Goal: Task Accomplishment & Management: Manage account settings

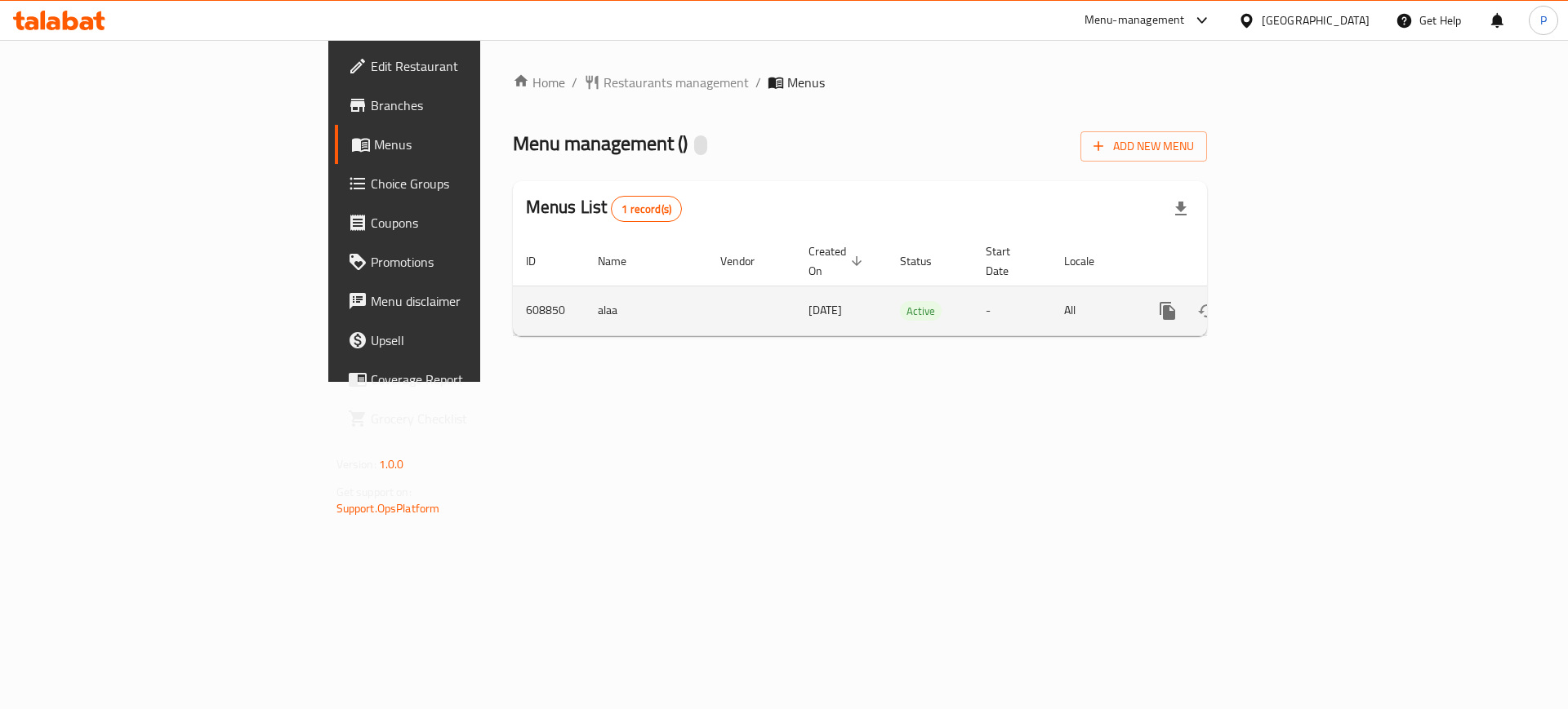
click at [1292, 304] on icon "enhanced table" at bounding box center [1284, 311] width 15 height 15
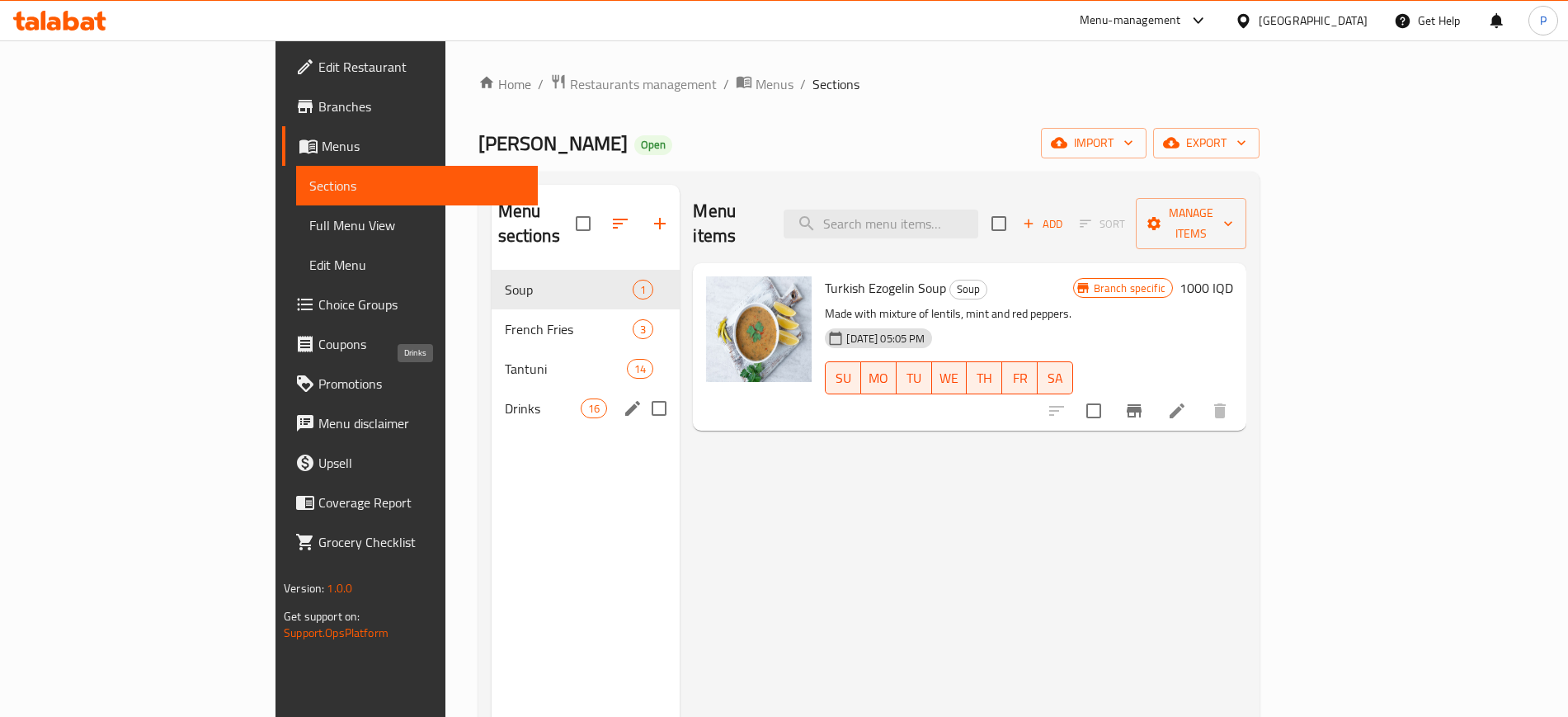
click at [504, 399] on span "Drinks" at bounding box center [542, 409] width 76 height 20
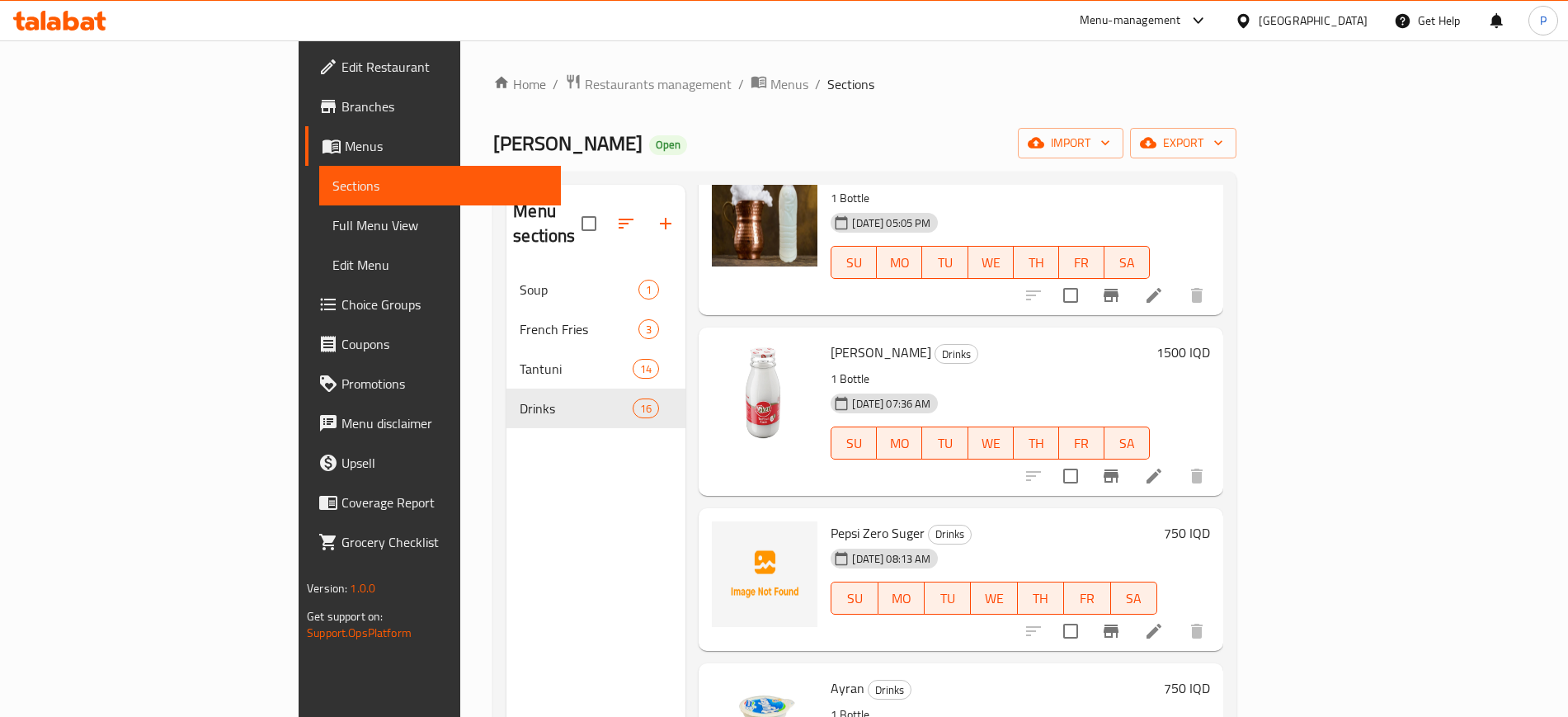
scroll to position [206, 0]
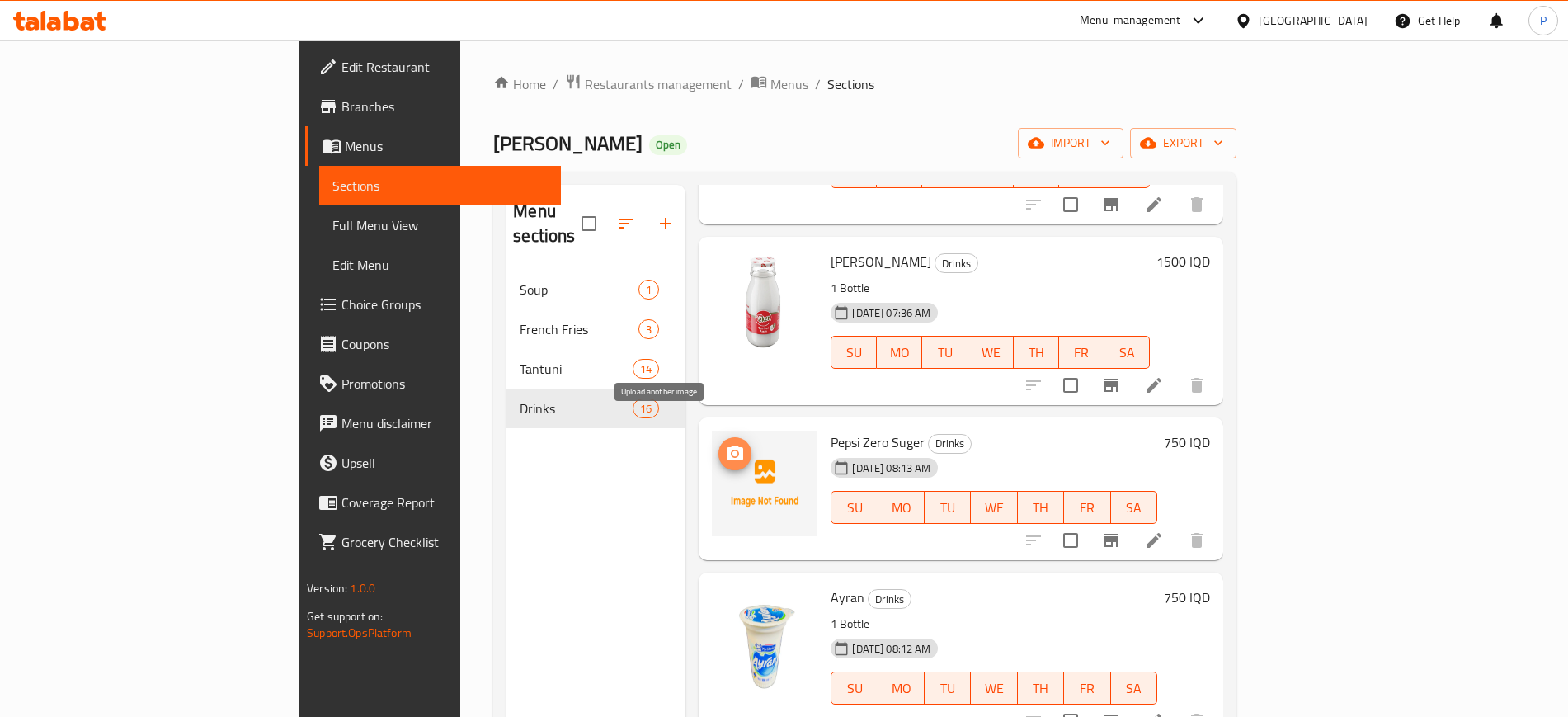
click at [727, 445] on icon "upload picture" at bounding box center [734, 452] width 17 height 15
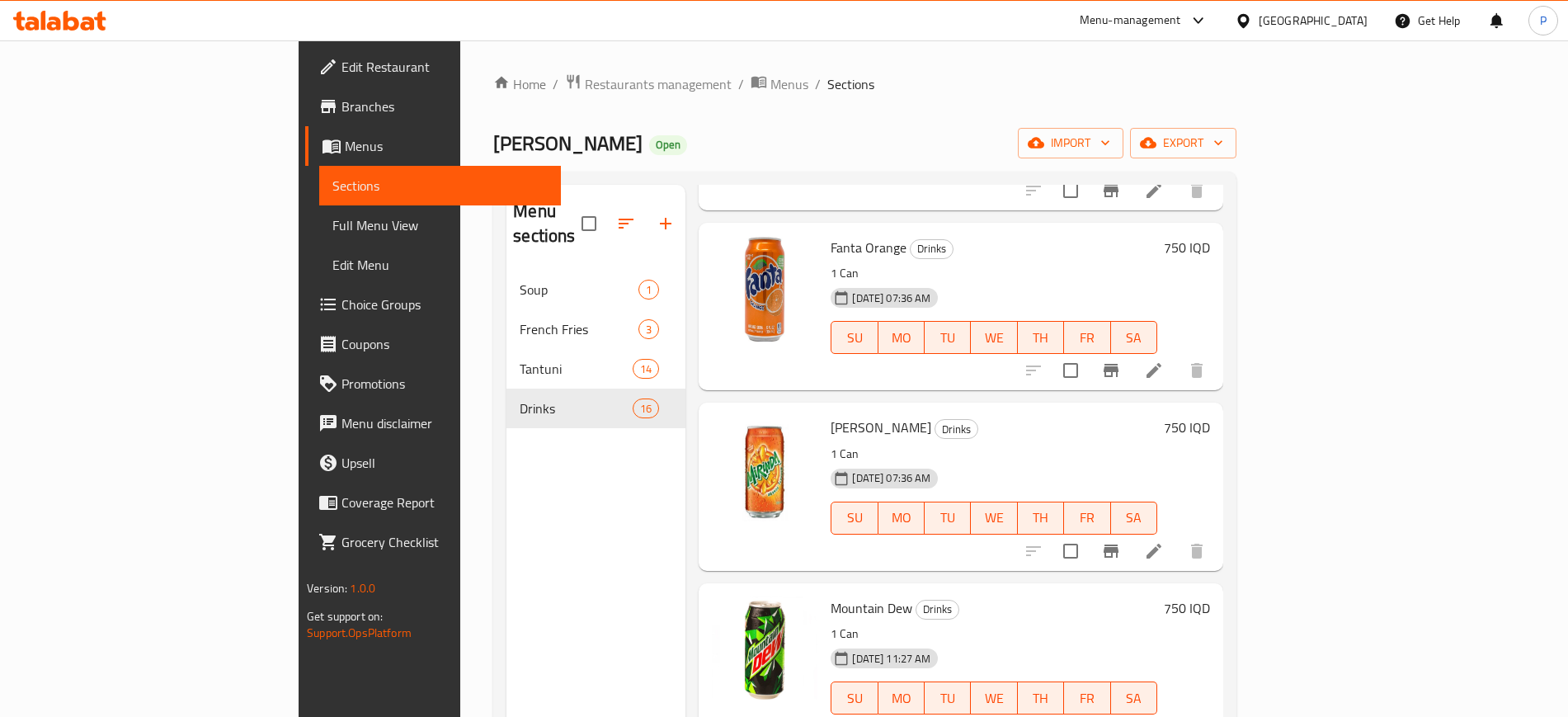
scroll to position [2184, 0]
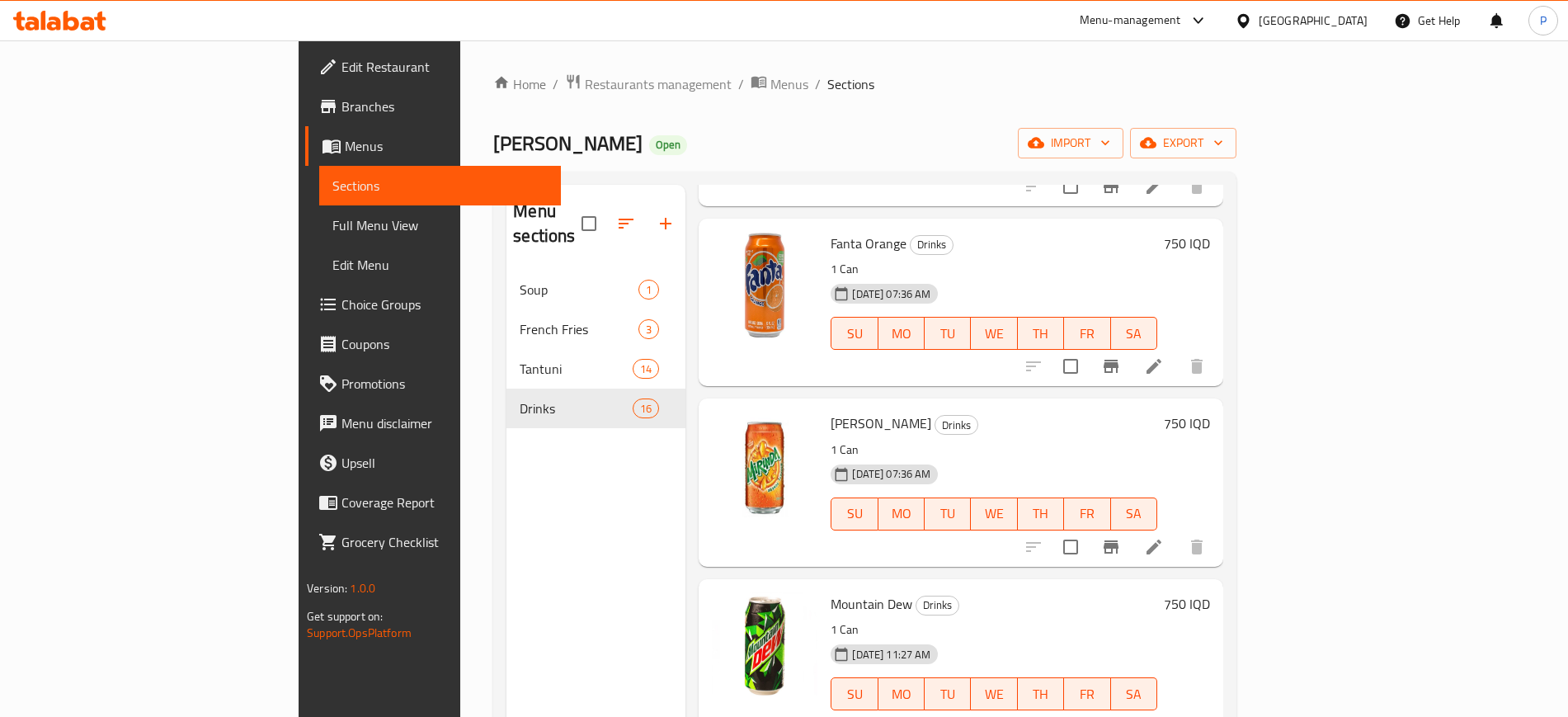
click at [460, 67] on div "Home / Restaurants management / Menus / Sections Mersin Tantuni Open import exp…" at bounding box center [864, 494] width 809 height 907
click at [585, 79] on span "Restaurants management" at bounding box center [658, 84] width 147 height 20
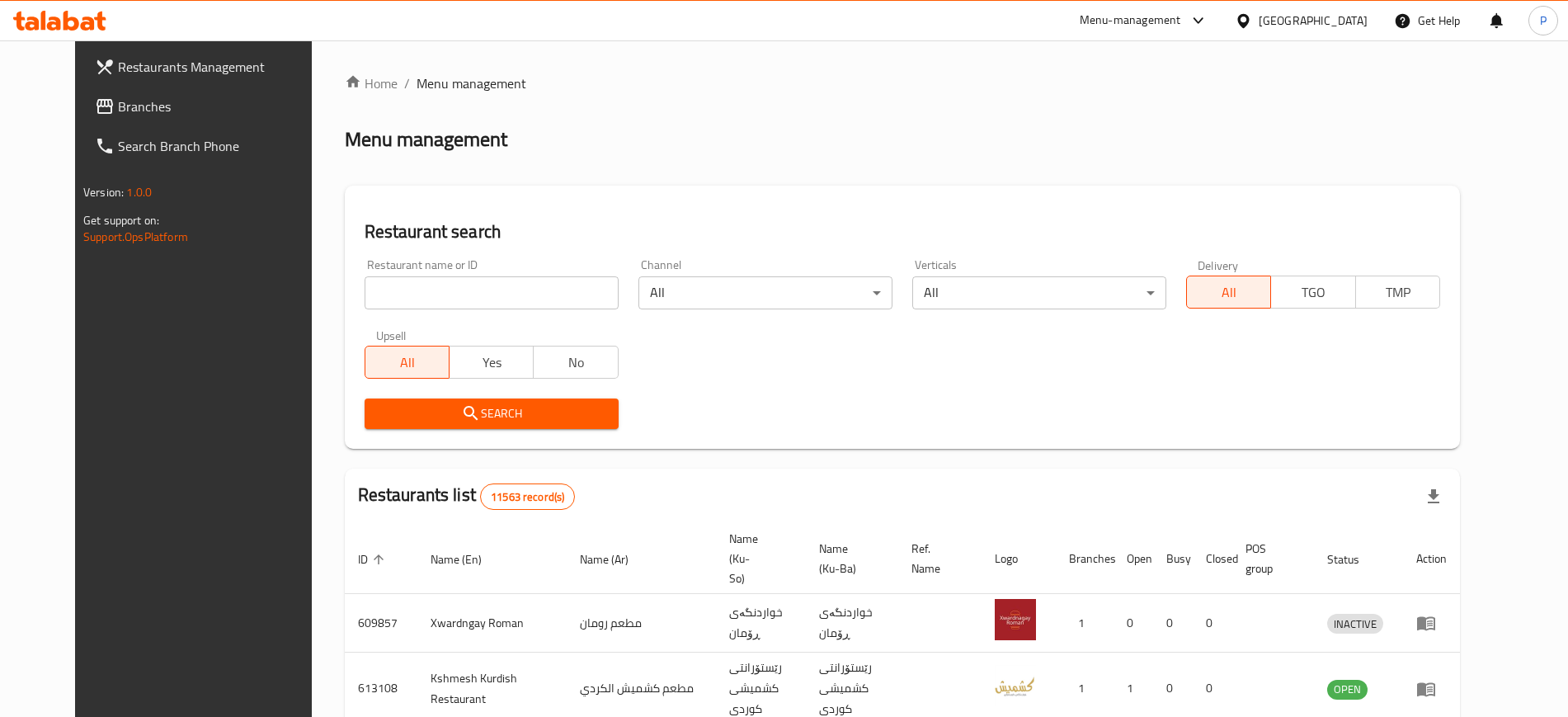
click at [365, 295] on input "search" at bounding box center [492, 293] width 254 height 33
paste input "carrot burger & pizza"
type input "carrot burger & pizza"
click button "Search" at bounding box center [492, 414] width 254 height 31
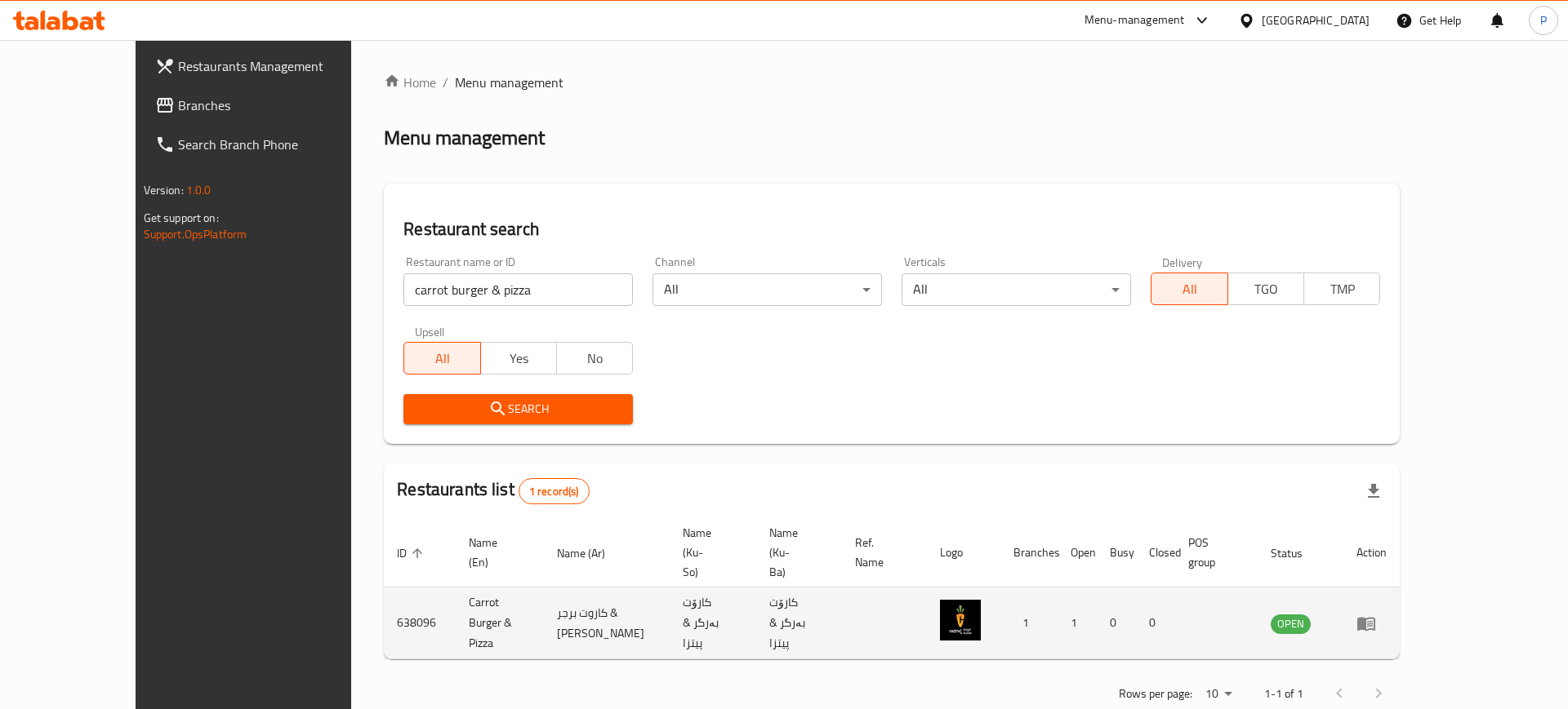
click at [1399, 587] on td "enhanced table" at bounding box center [1371, 623] width 56 height 72
click at [1375, 617] on icon "enhanced table" at bounding box center [1366, 624] width 18 height 14
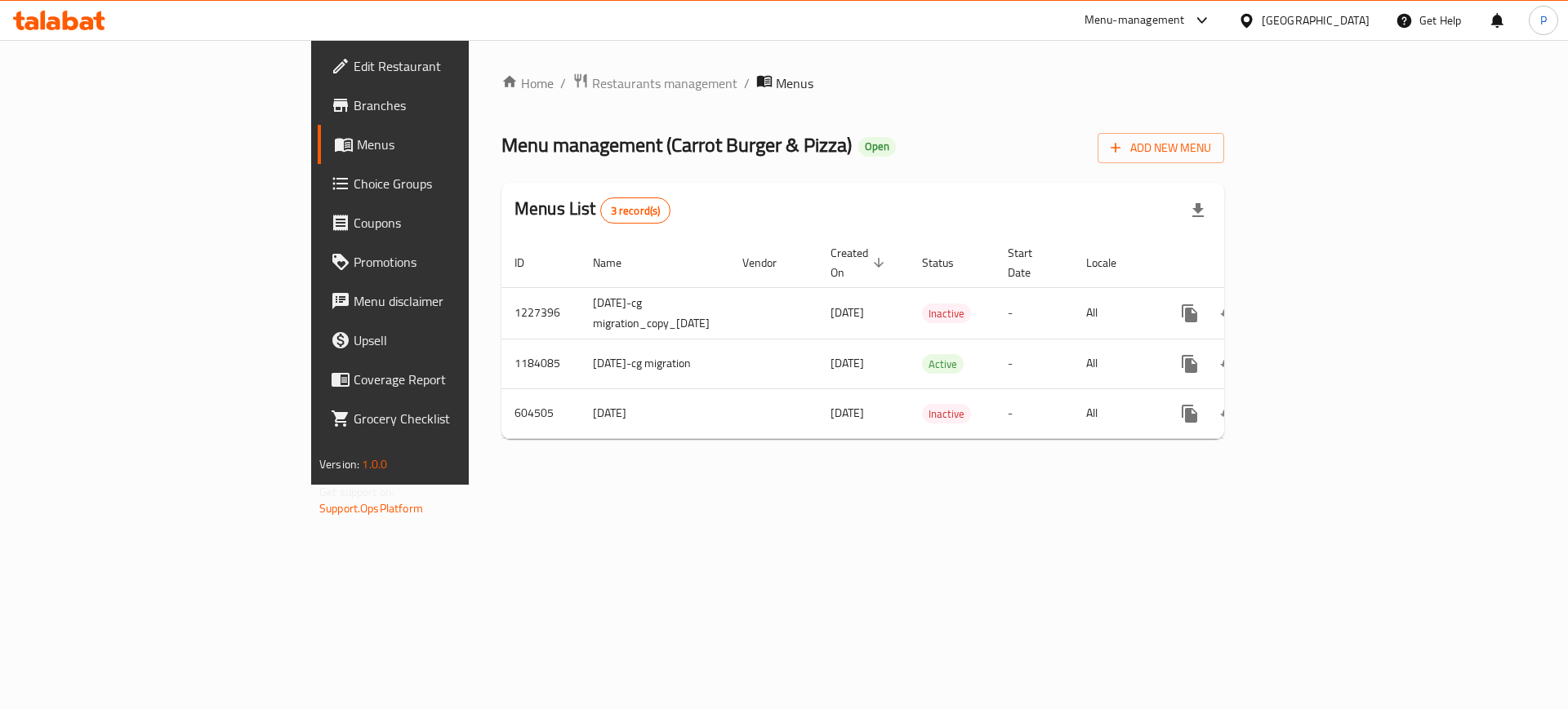
click at [1163, 484] on div "Home / Restaurants management / Menus Menu management ( Carrot Burger & Pizza )…" at bounding box center [862, 263] width 788 height 445
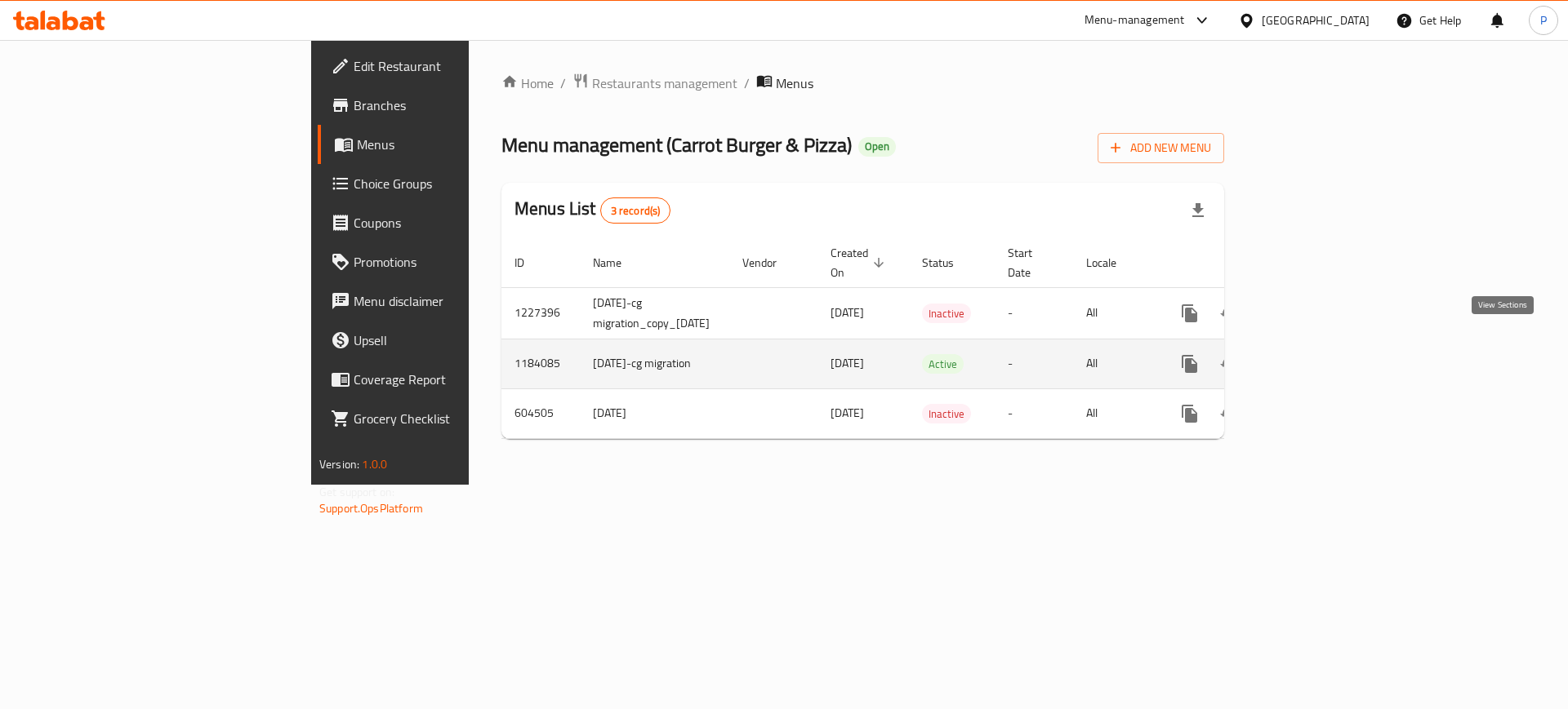
click at [1317, 354] on icon "enhanced table" at bounding box center [1307, 364] width 20 height 20
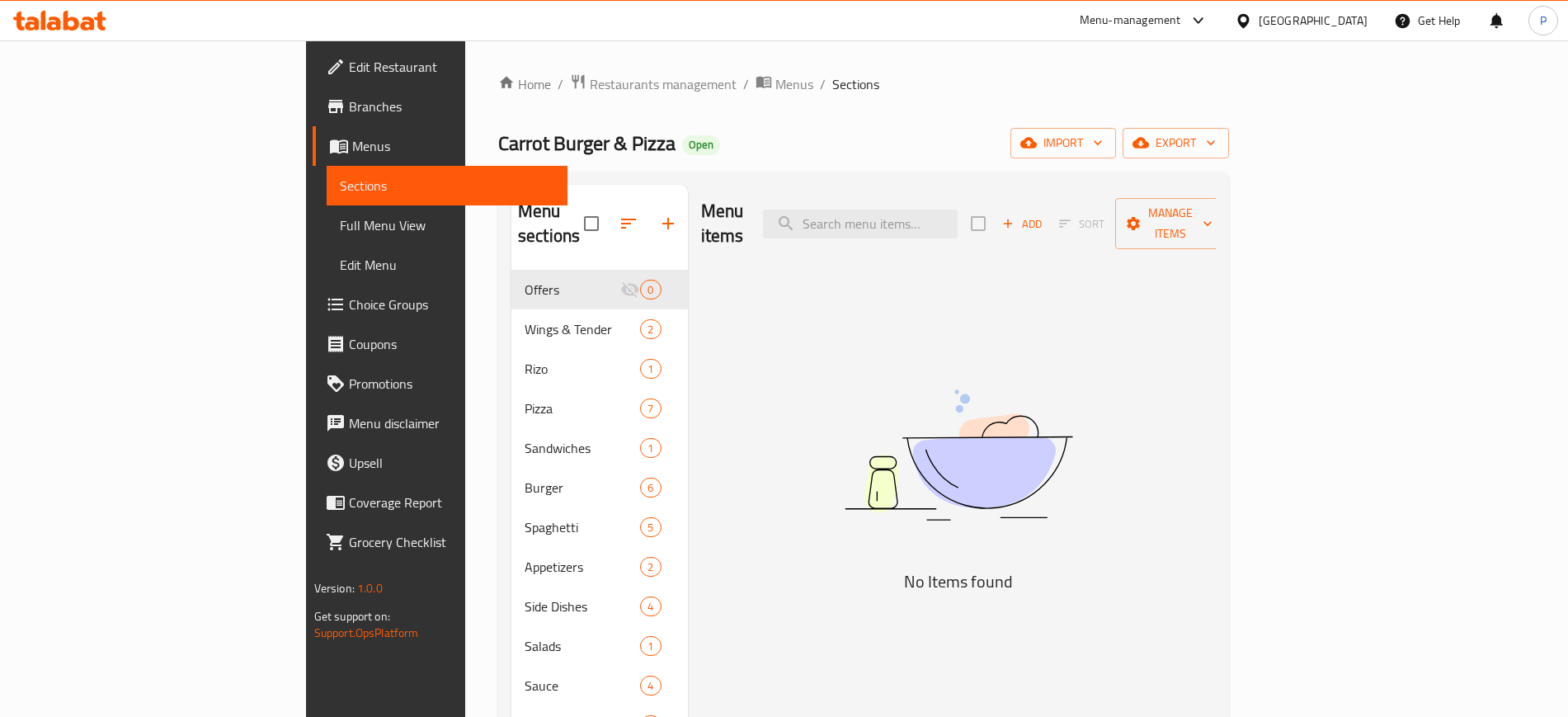
drag, startPoint x: 708, startPoint y: 60, endPoint x: 761, endPoint y: 96, distance: 64.1
click at [708, 60] on div "Home / Restaurants management / Menus / Sections Carrot Burger & Pizza Open imp…" at bounding box center [863, 494] width 797 height 907
click at [957, 209] on input "search" at bounding box center [860, 223] width 194 height 29
paste input "Fettuccine Alfredo"
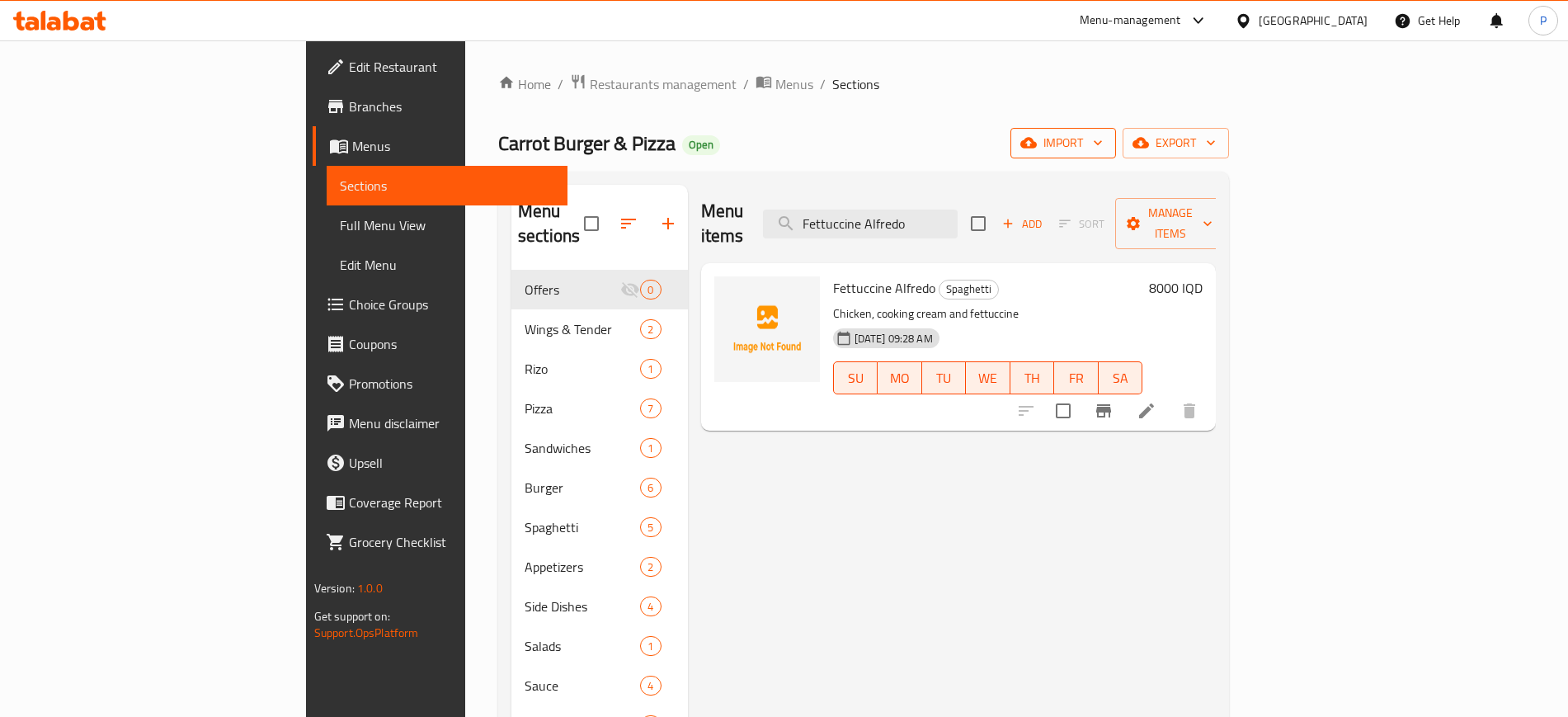
type input "Fettuccine Alfredo"
click at [1037, 148] on icon "button" at bounding box center [1028, 143] width 17 height 11
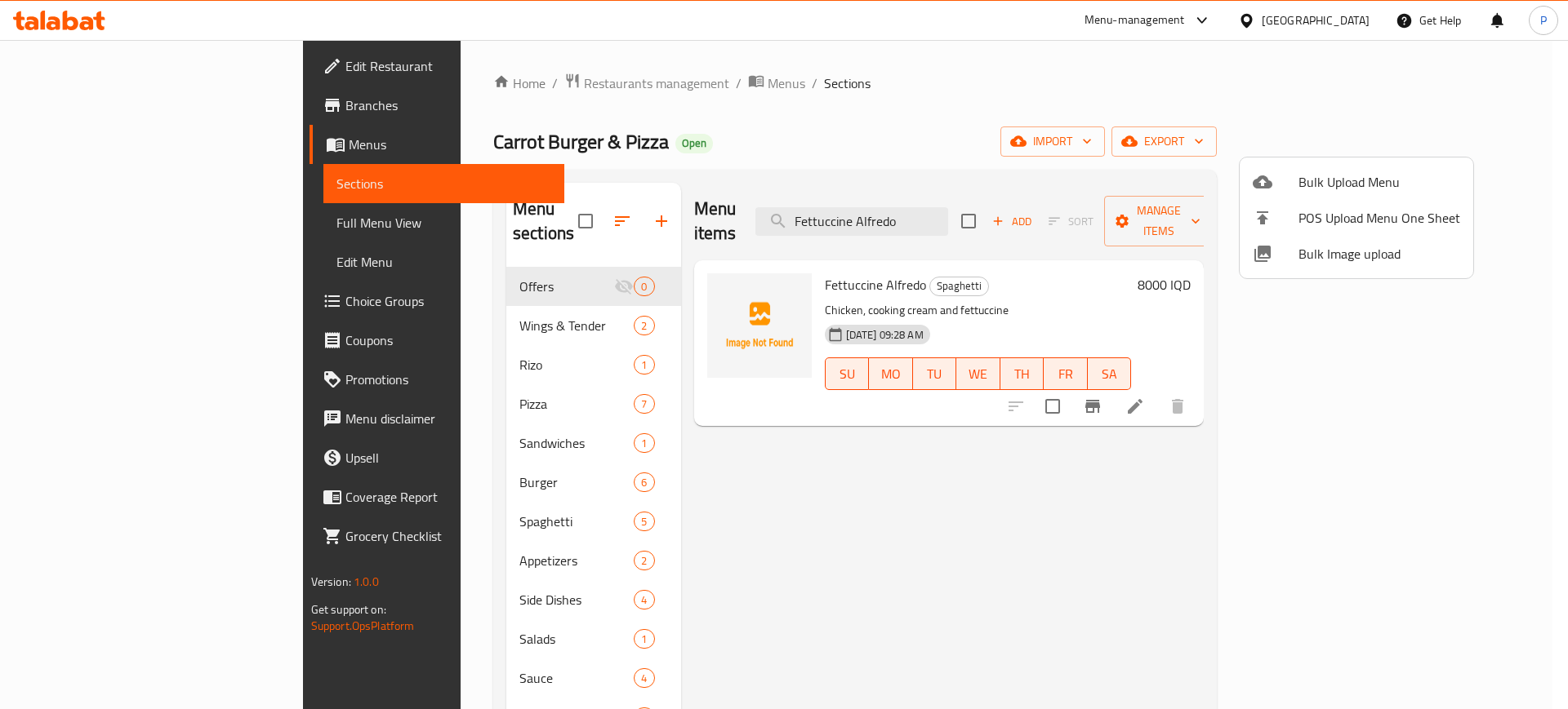
click at [1320, 245] on span "Bulk Image upload" at bounding box center [1379, 254] width 162 height 20
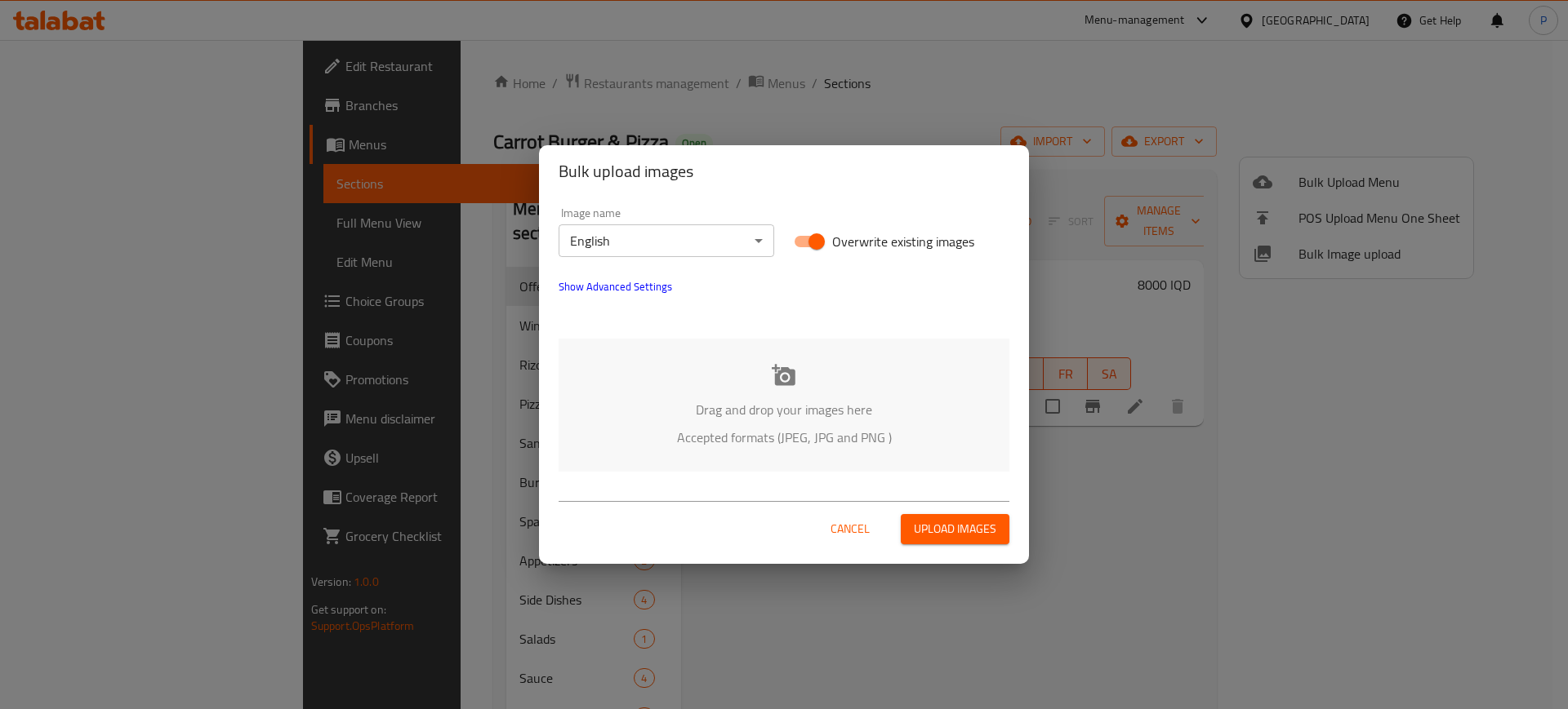
click at [782, 430] on p "Accepted formats (JPEG, JPG and PNG )" at bounding box center [783, 437] width 401 height 20
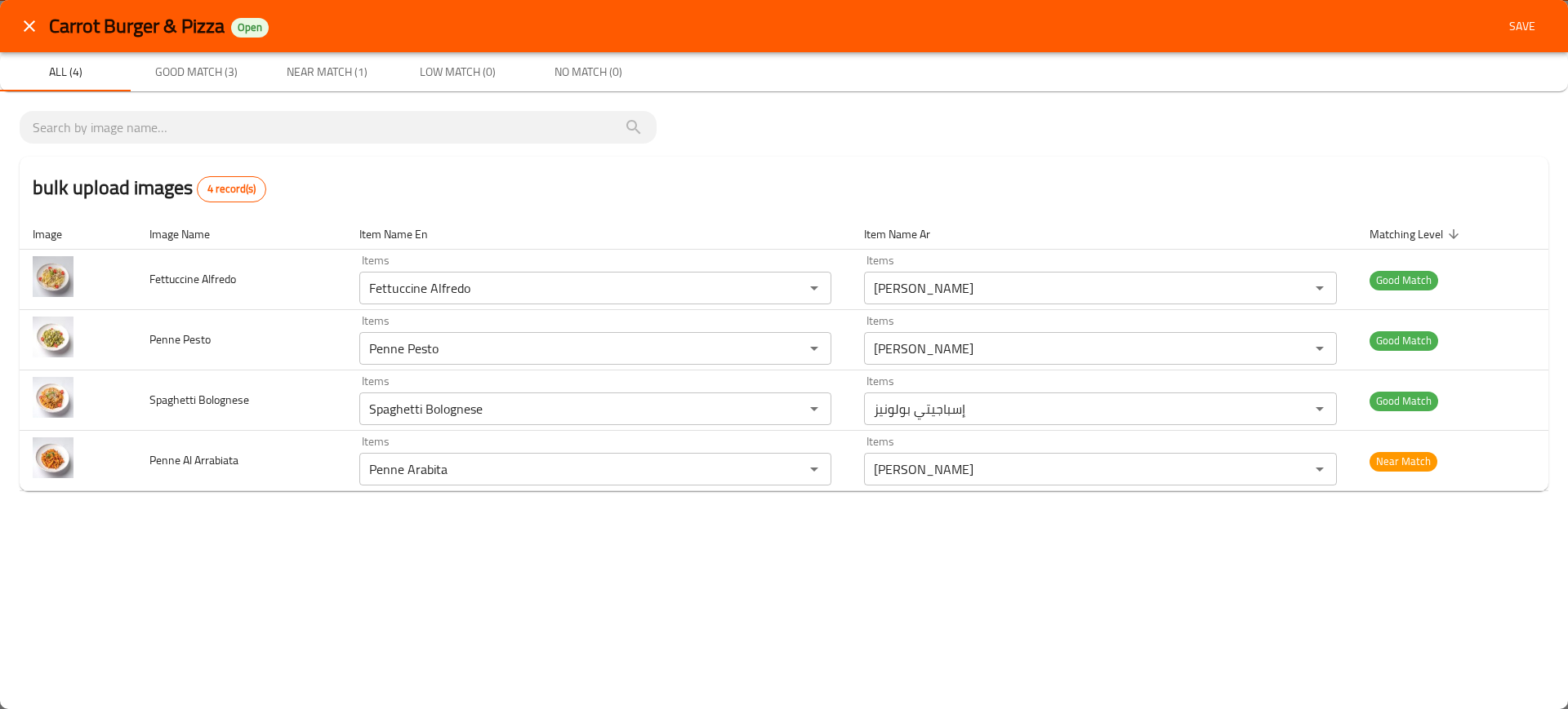
click at [1536, 29] on span "Save" at bounding box center [1522, 26] width 39 height 21
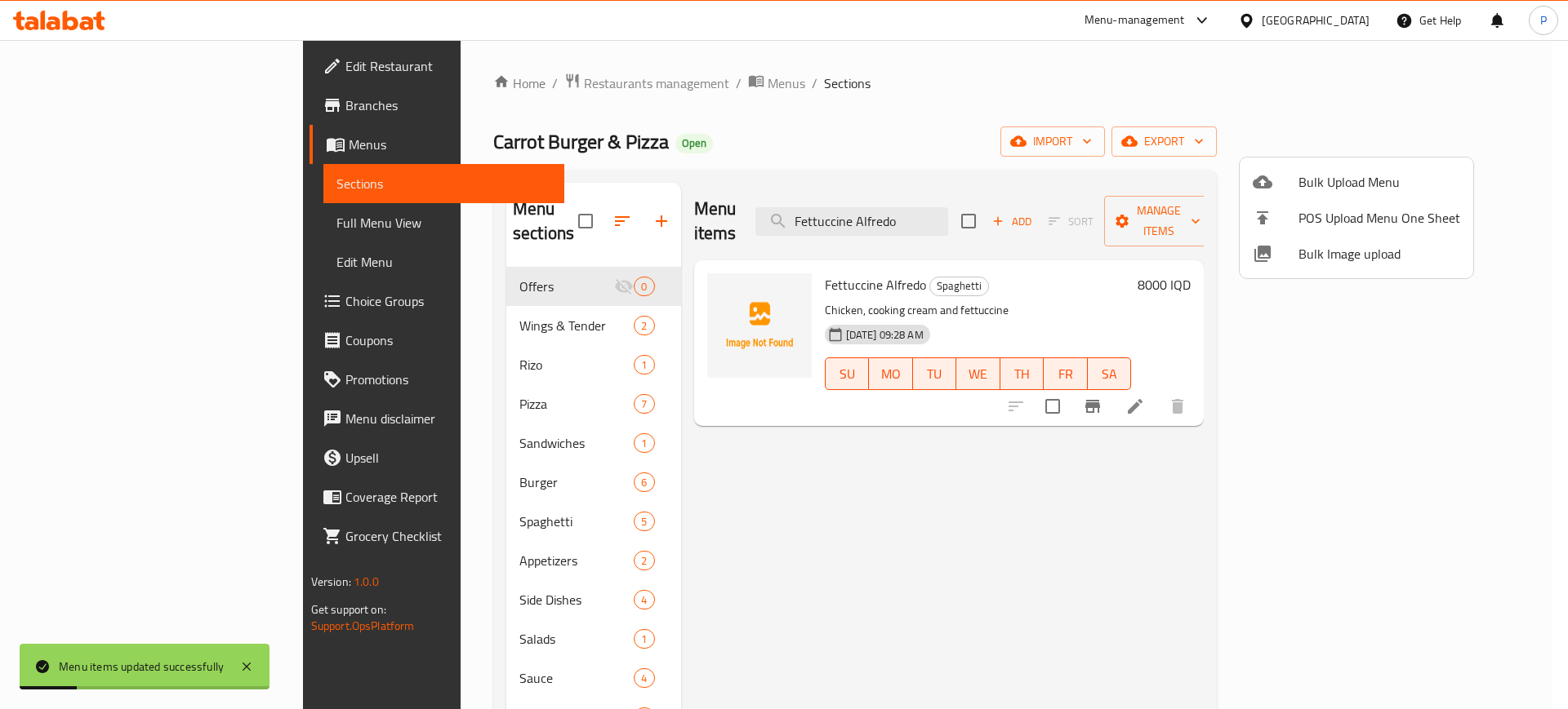
click at [494, 294] on div at bounding box center [784, 354] width 1568 height 709
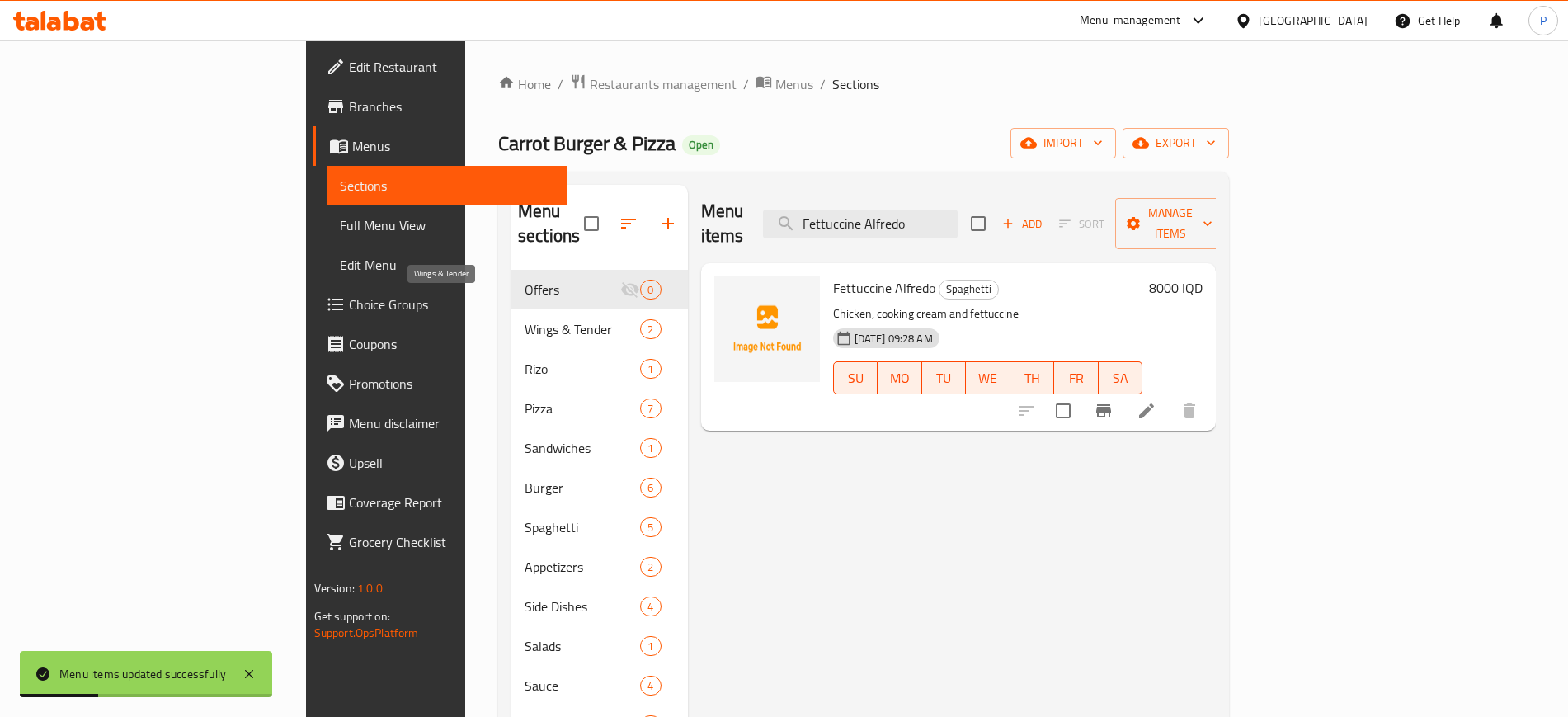
click at [524, 319] on span "Wings & Tender" at bounding box center [582, 329] width 115 height 20
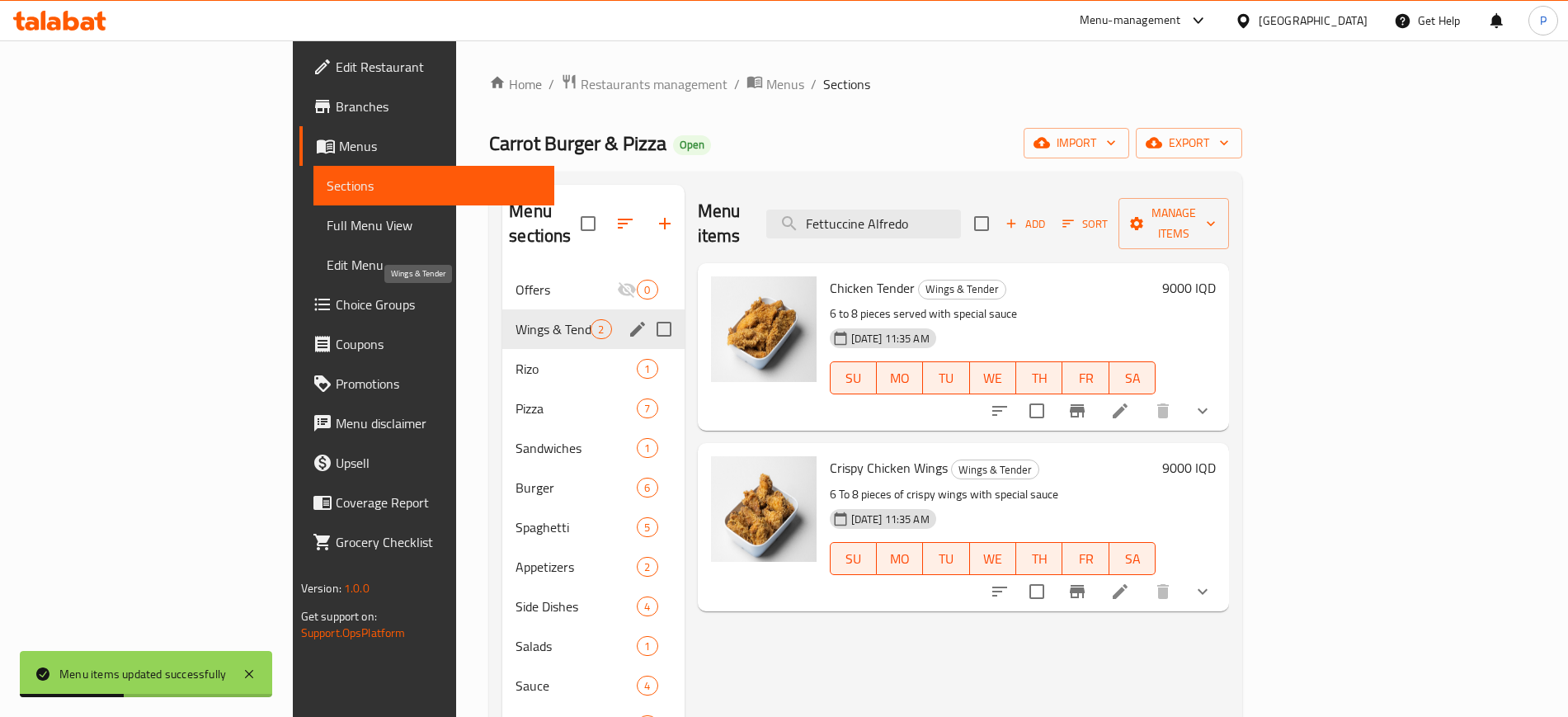
click at [515, 319] on span "Wings & Tender" at bounding box center [553, 329] width 75 height 20
click at [515, 359] on span "Rizo" at bounding box center [576, 369] width 121 height 20
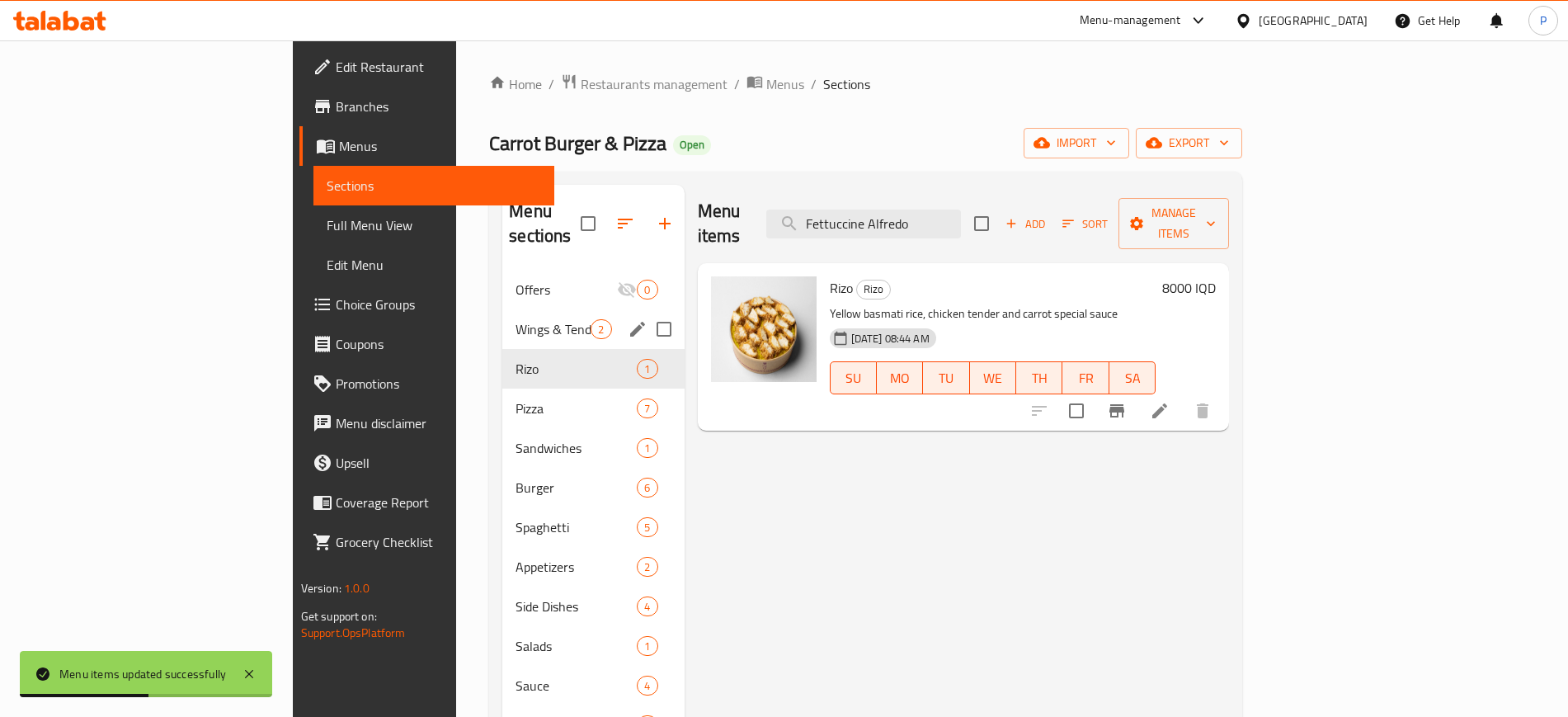
click at [503, 309] on div "Wings & Tender 2" at bounding box center [593, 329] width 181 height 40
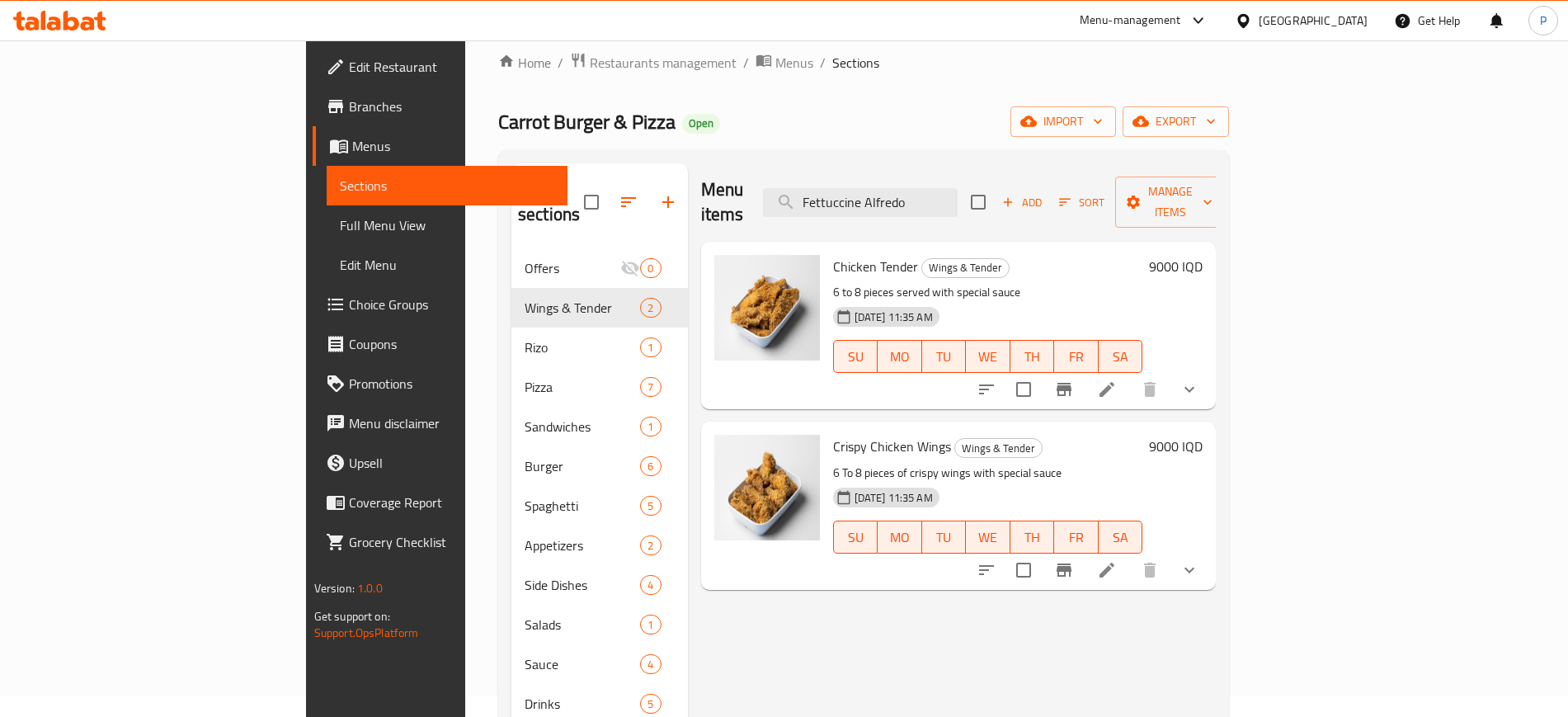
scroll to position [103, 0]
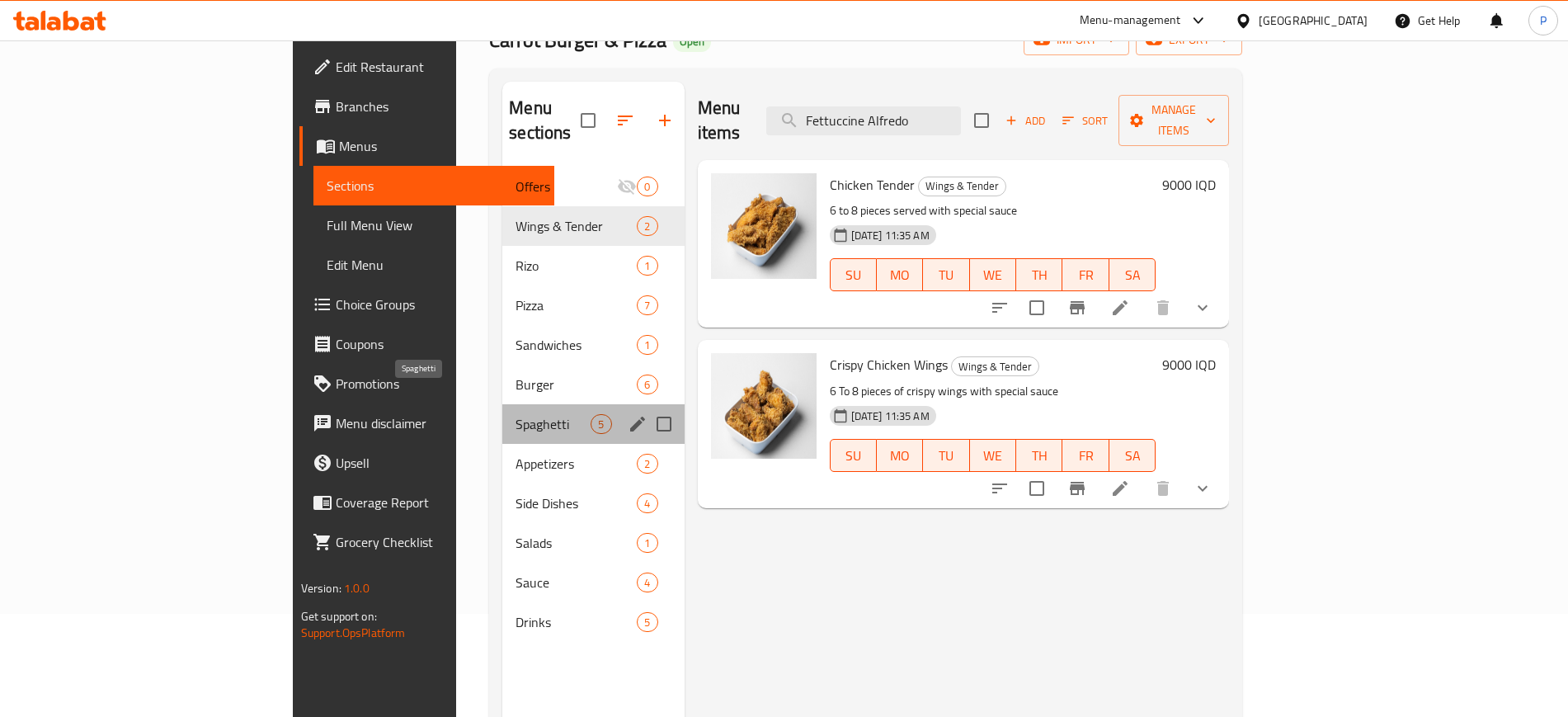
click at [515, 415] on span "Spaghetti" at bounding box center [553, 424] width 75 height 20
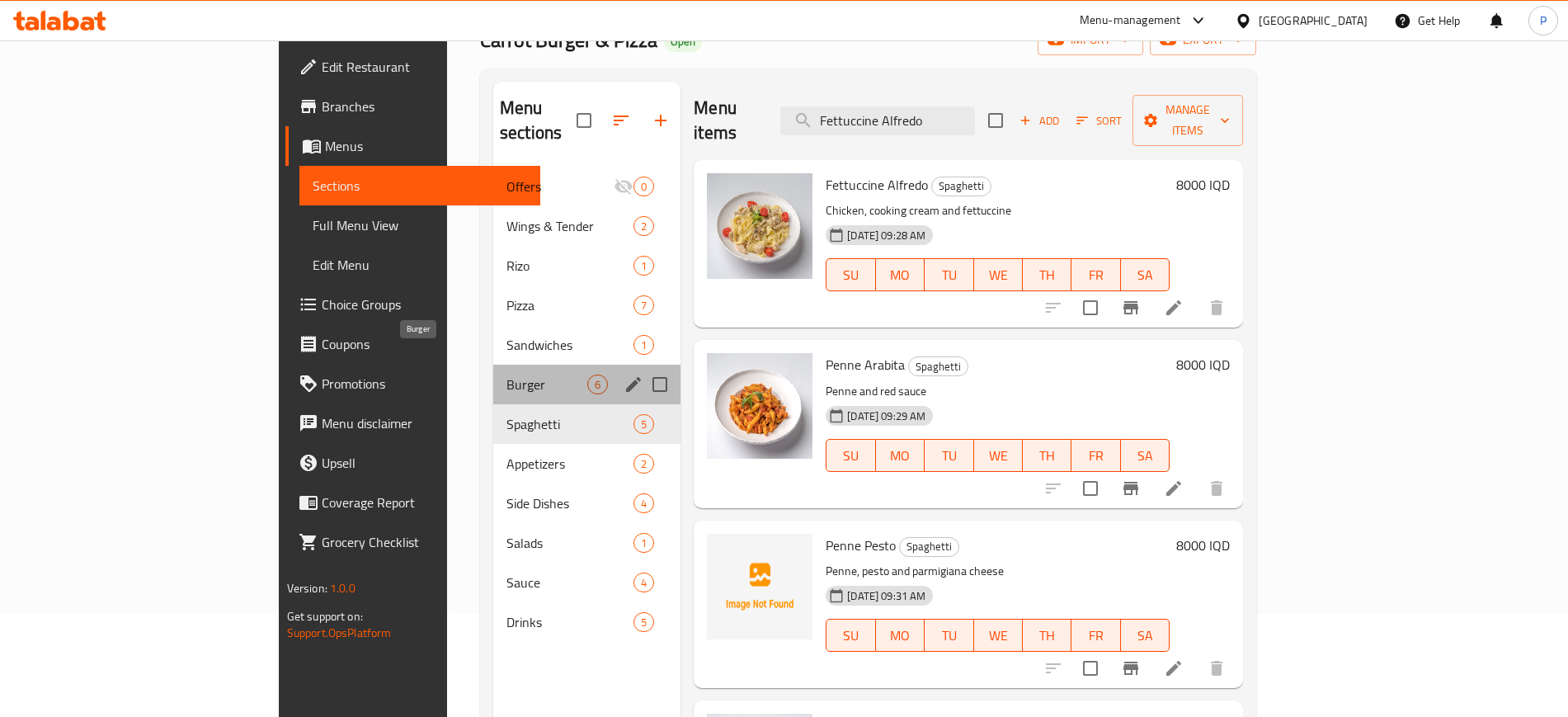
click at [506, 375] on span "Burger" at bounding box center [547, 385] width 81 height 20
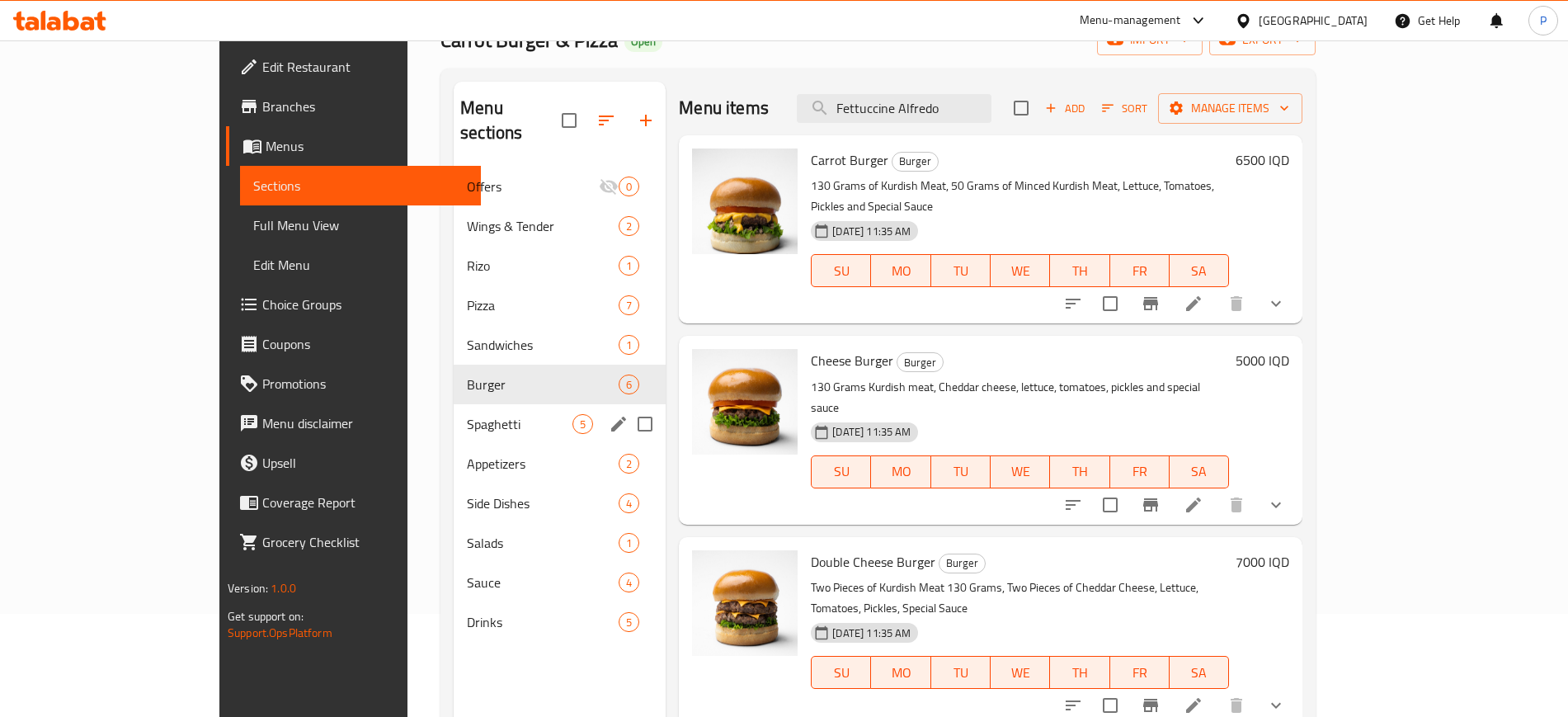
click at [467, 415] on span "Spaghetti" at bounding box center [519, 424] width 106 height 20
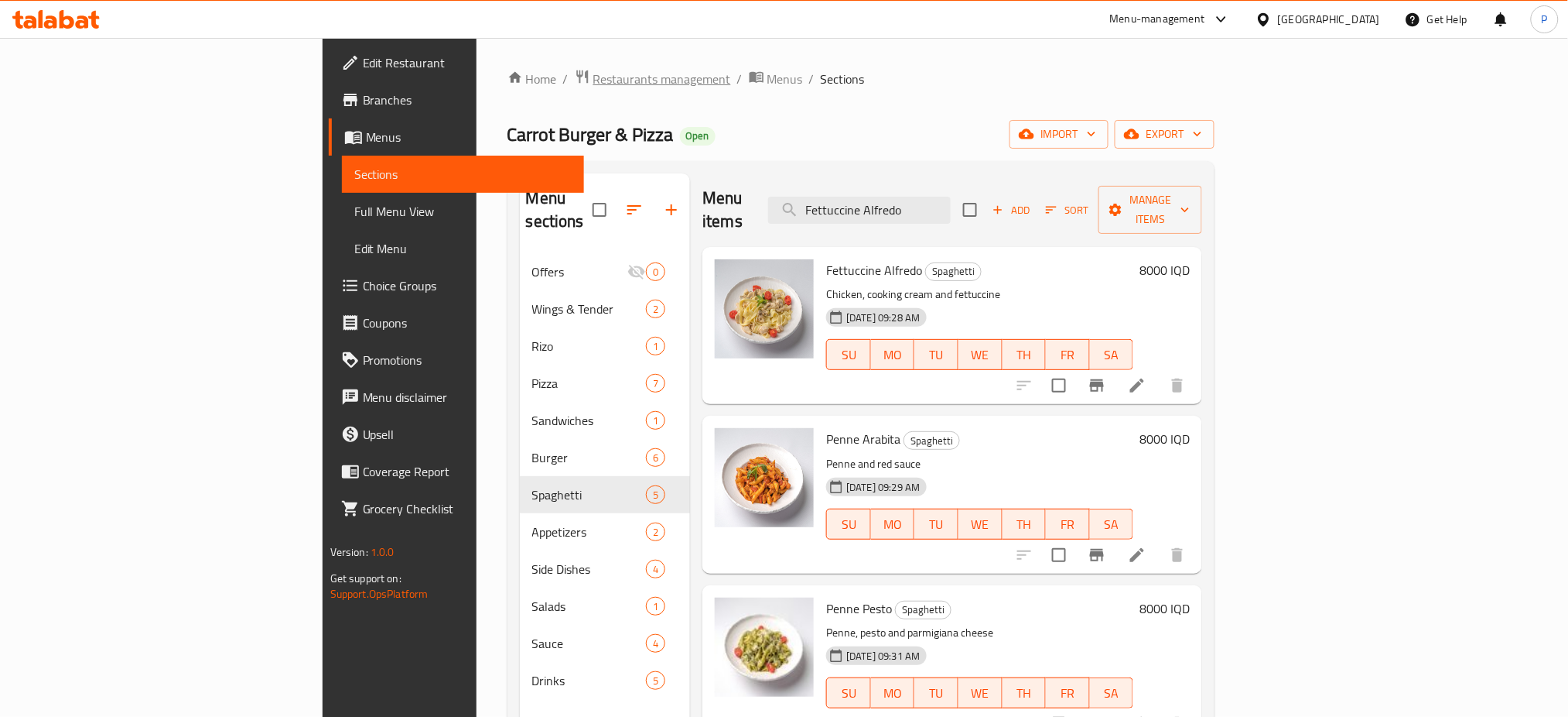
click at [593, 86] on span "Restaurants management" at bounding box center [662, 79] width 138 height 19
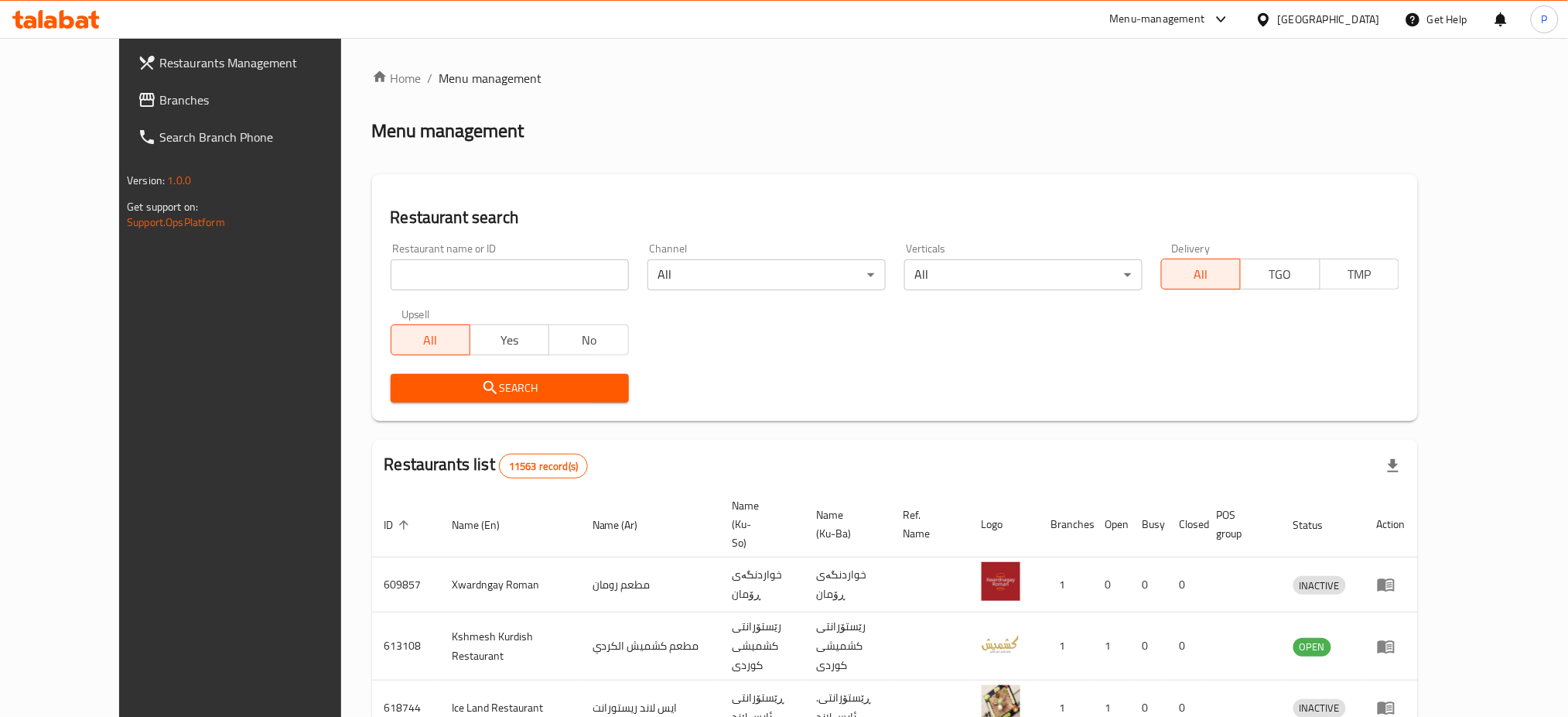
click at [537, 267] on input "search" at bounding box center [509, 274] width 238 height 31
paste input "Public Restaurant"
type input "Public Restaurant"
click at [487, 392] on span "Search" at bounding box center [510, 388] width 214 height 20
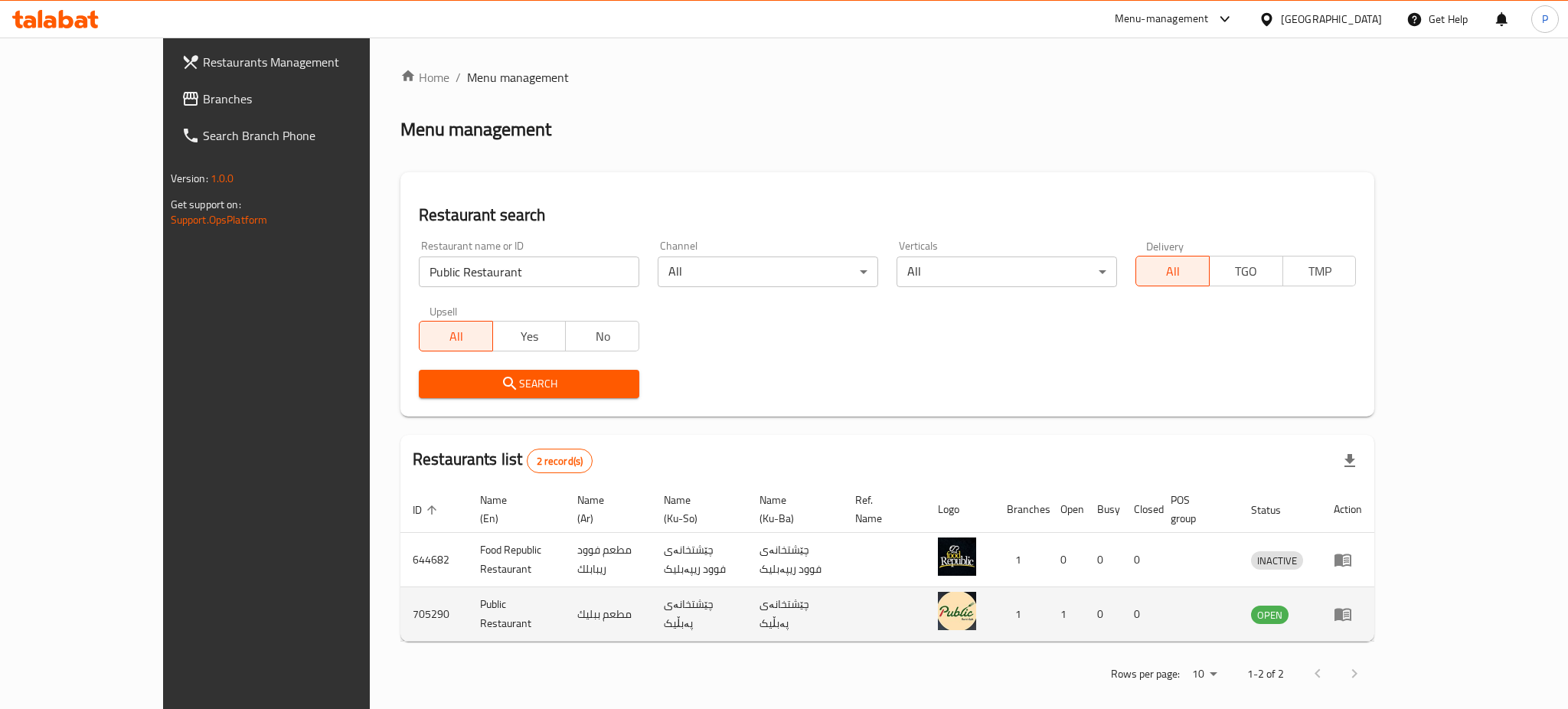
click at [1349, 612] on icon "enhanced table" at bounding box center [1346, 614] width 6 height 6
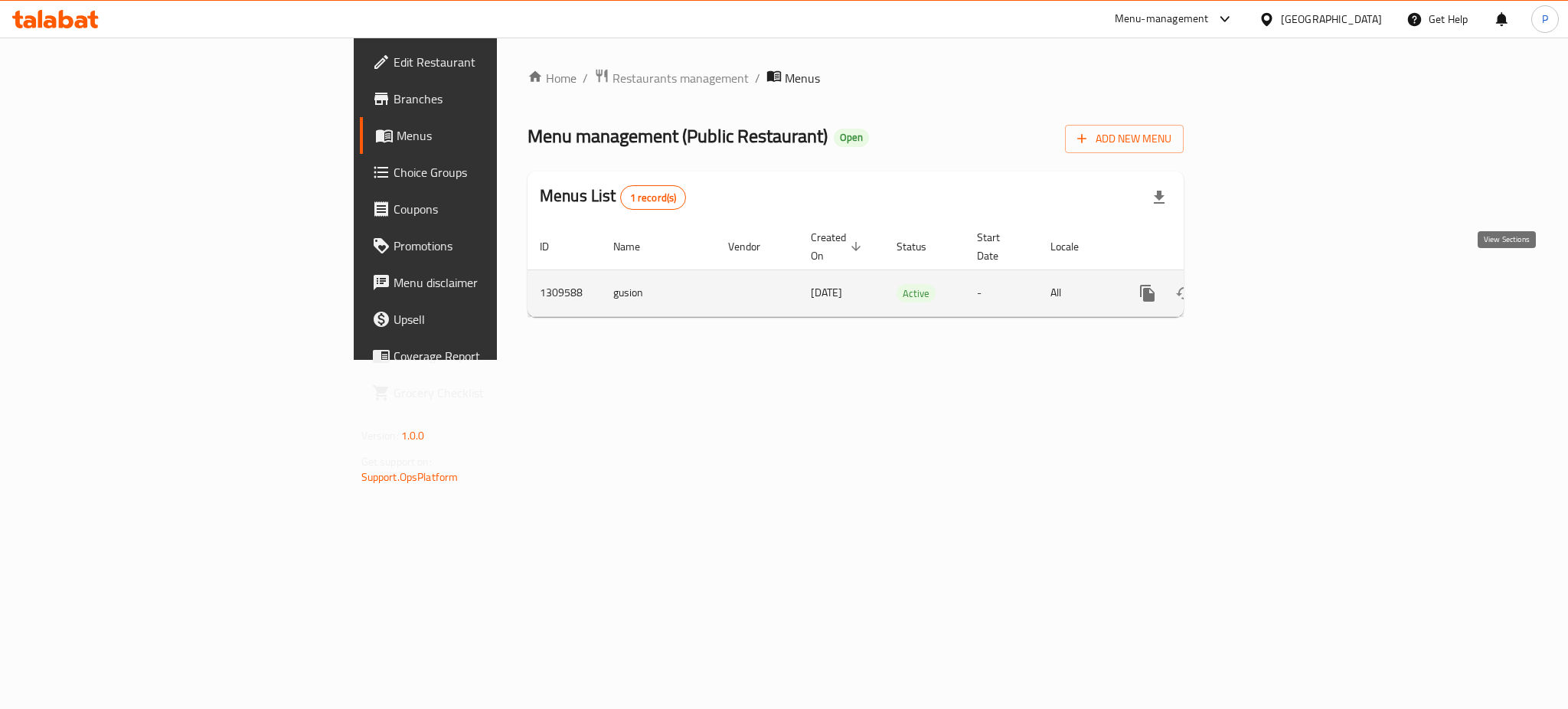
click at [1276, 275] on link "enhanced table" at bounding box center [1258, 293] width 37 height 37
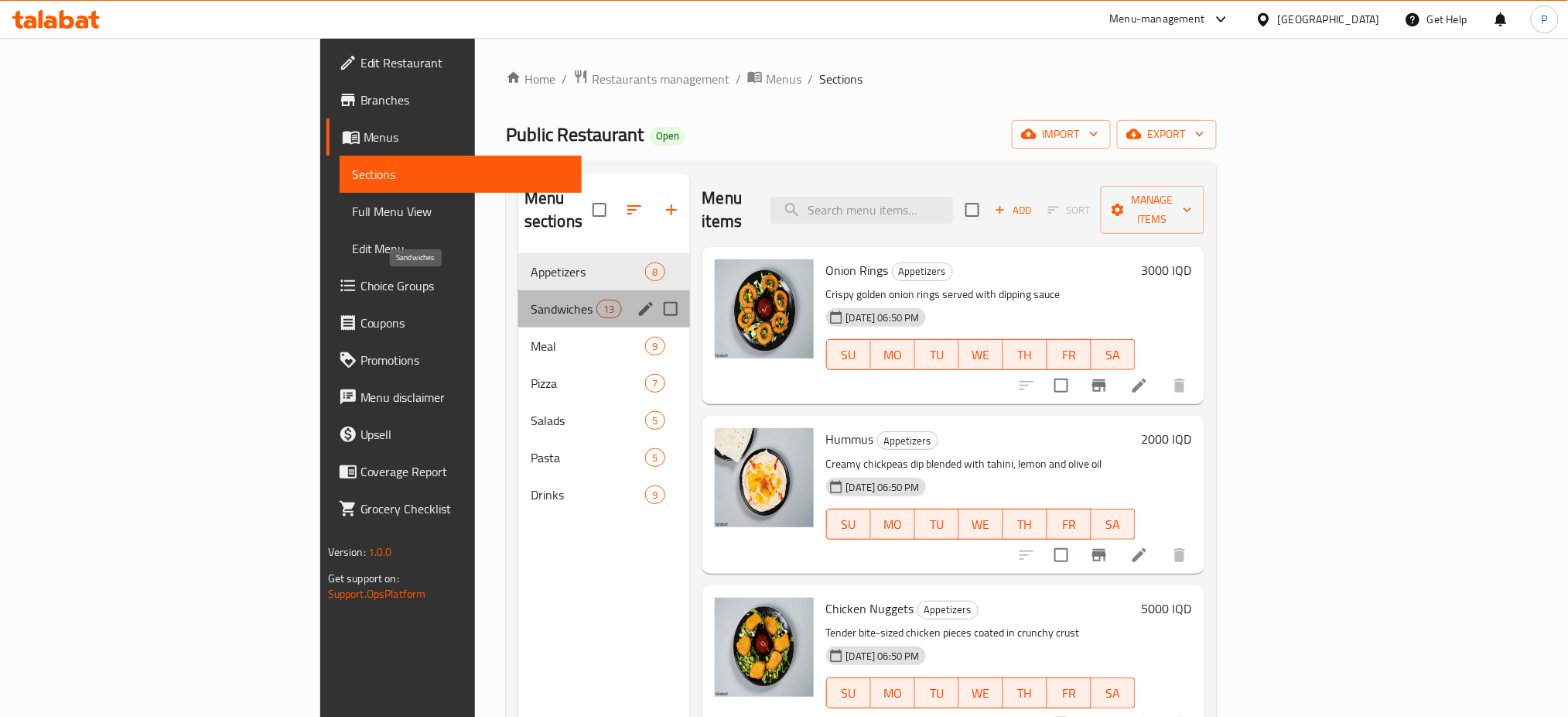
click at [531, 299] on span "Sandwiches" at bounding box center [563, 309] width 66 height 19
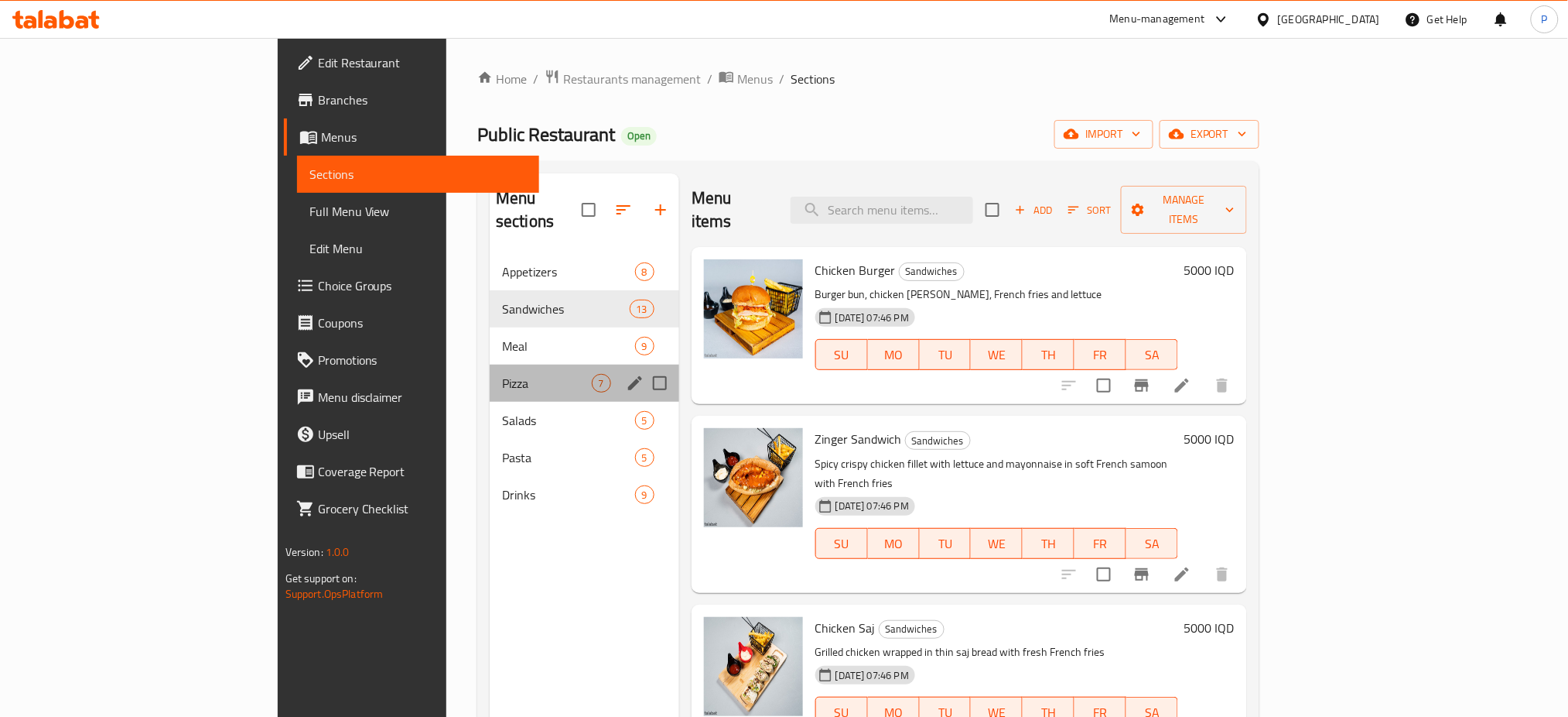
click at [490, 365] on div "Pizza 7" at bounding box center [585, 383] width 190 height 37
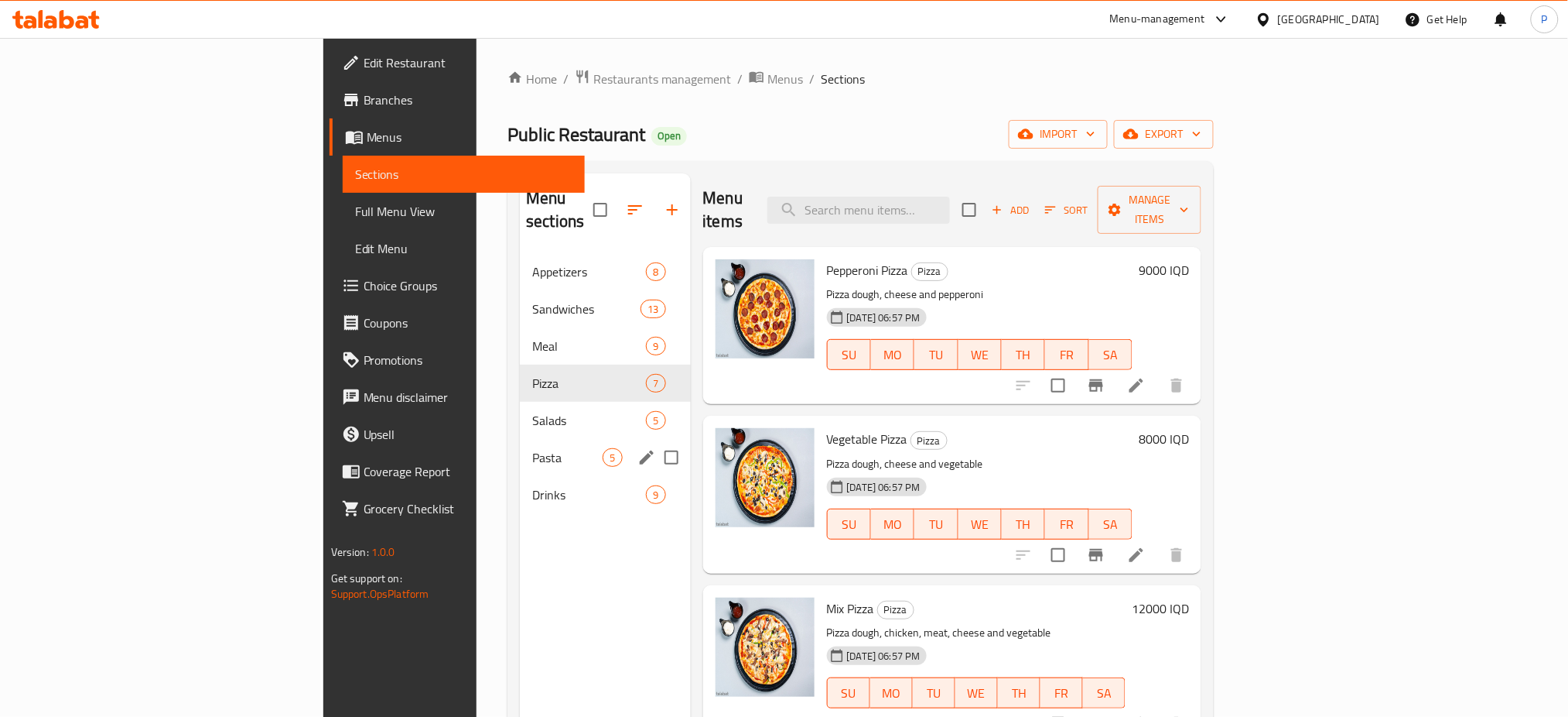
click at [520, 439] on div "Pasta 5" at bounding box center [604, 458] width 170 height 37
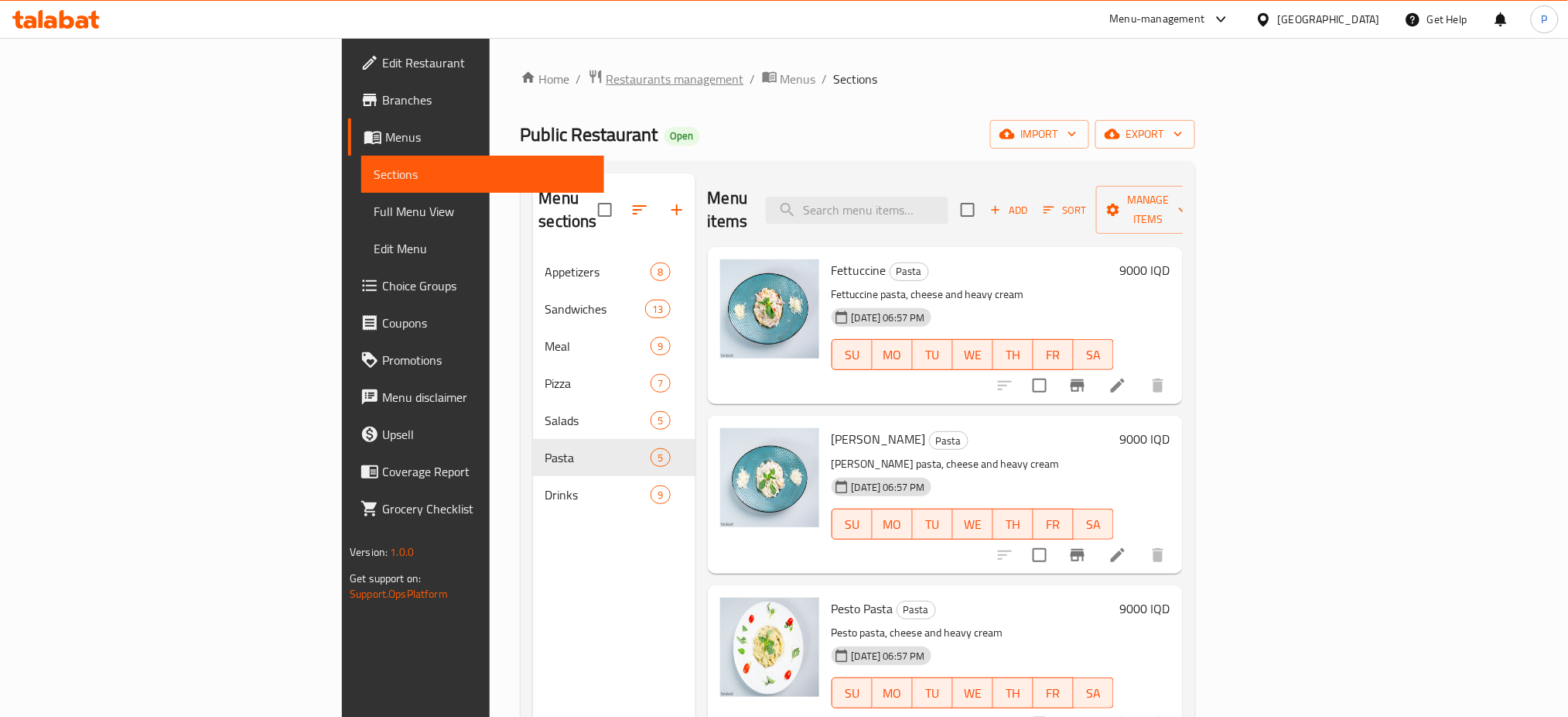
click at [606, 88] on span "Restaurants management" at bounding box center [675, 79] width 138 height 19
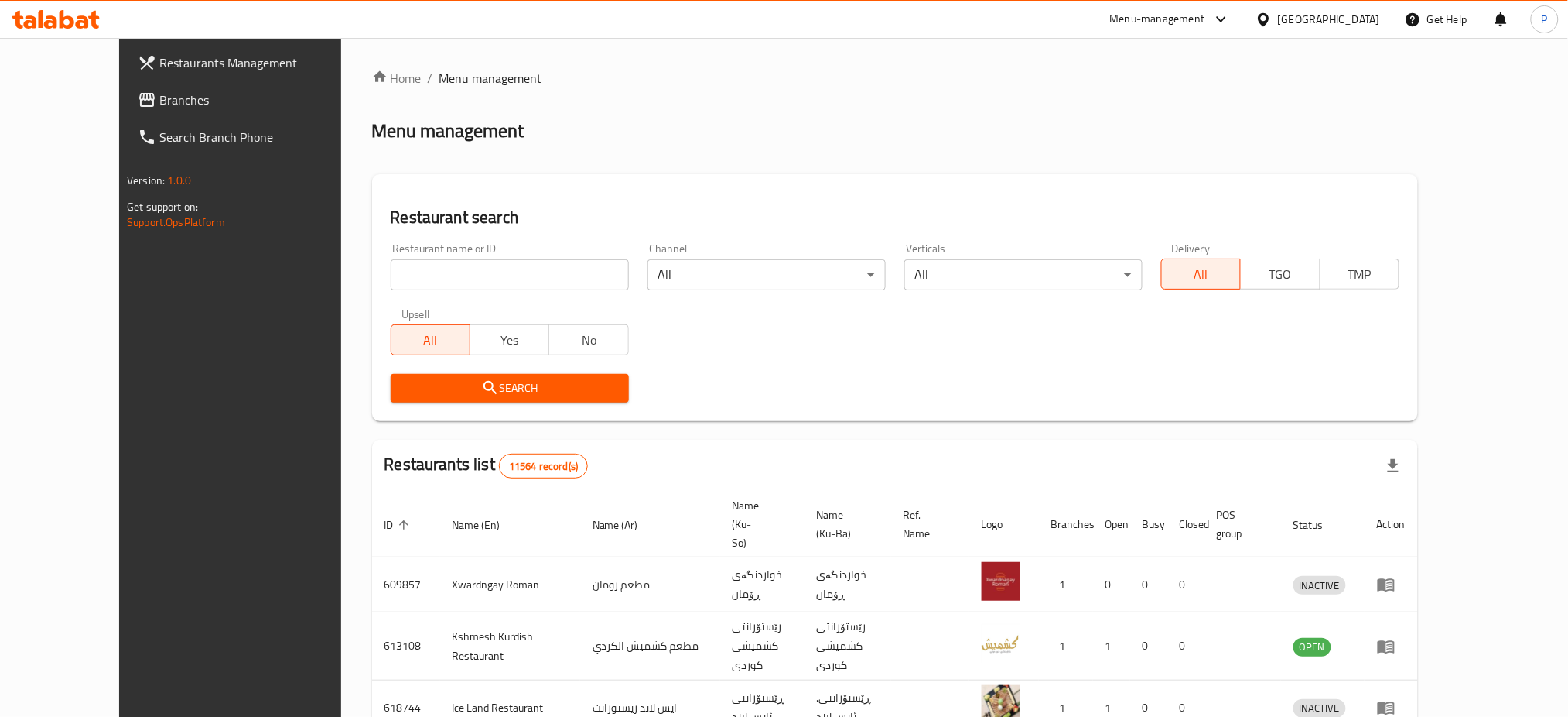
click at [390, 282] on input "search" at bounding box center [509, 274] width 238 height 31
paste input "Public Restaurant"
type input "Public Restaurant"
click button "Search" at bounding box center [509, 388] width 238 height 29
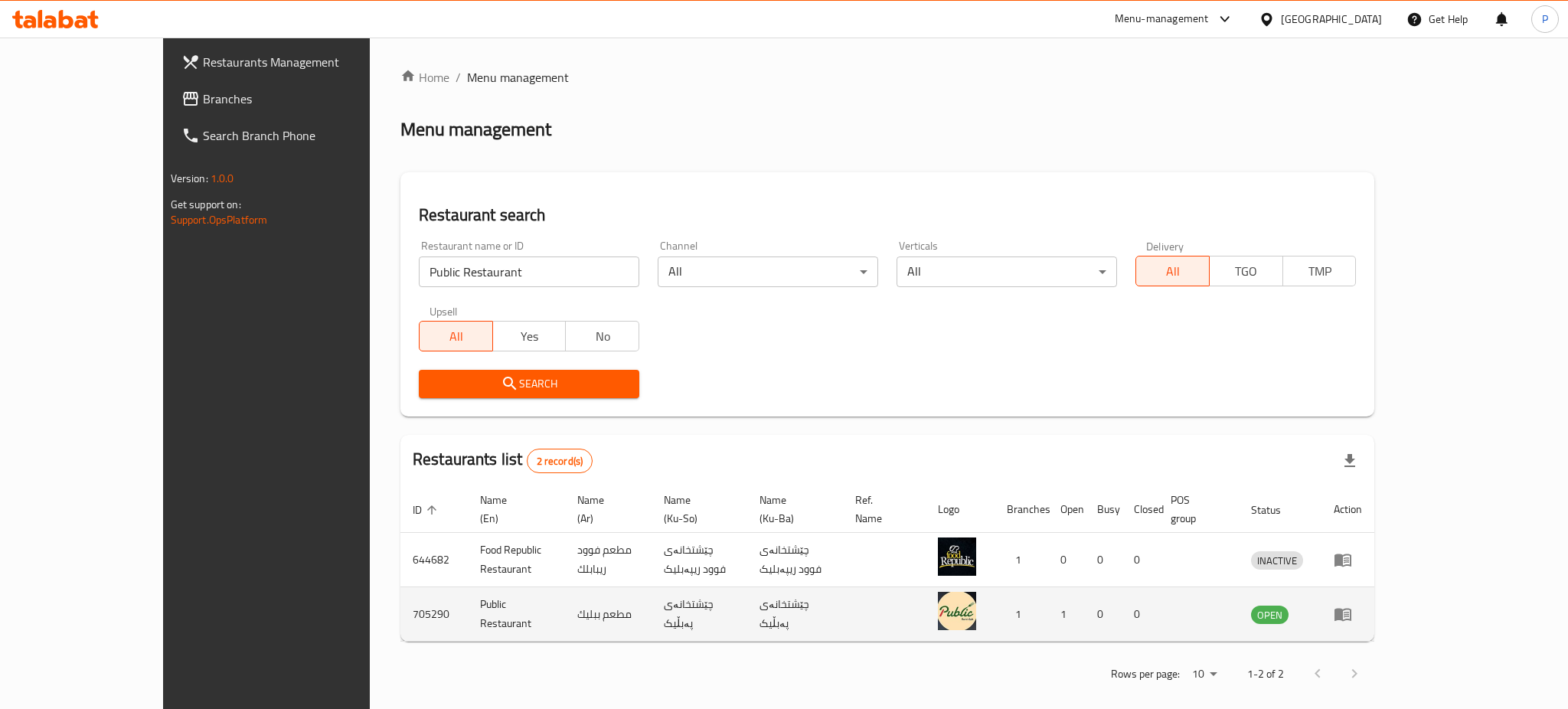
click at [1375, 606] on td "enhanced table" at bounding box center [1347, 613] width 52 height 54
click at [1352, 609] on icon "enhanced table" at bounding box center [1343, 615] width 17 height 13
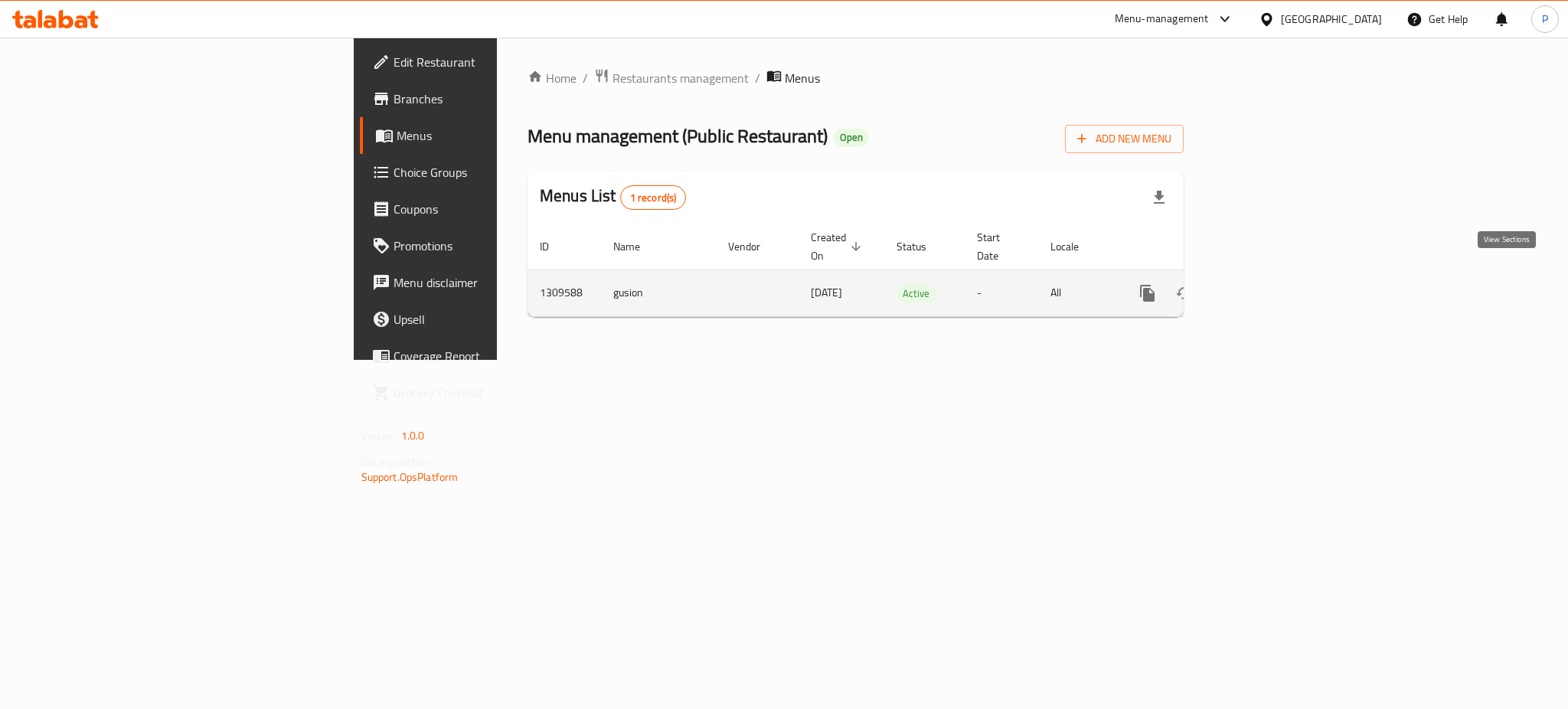
click at [1267, 284] on icon "enhanced table" at bounding box center [1258, 293] width 18 height 18
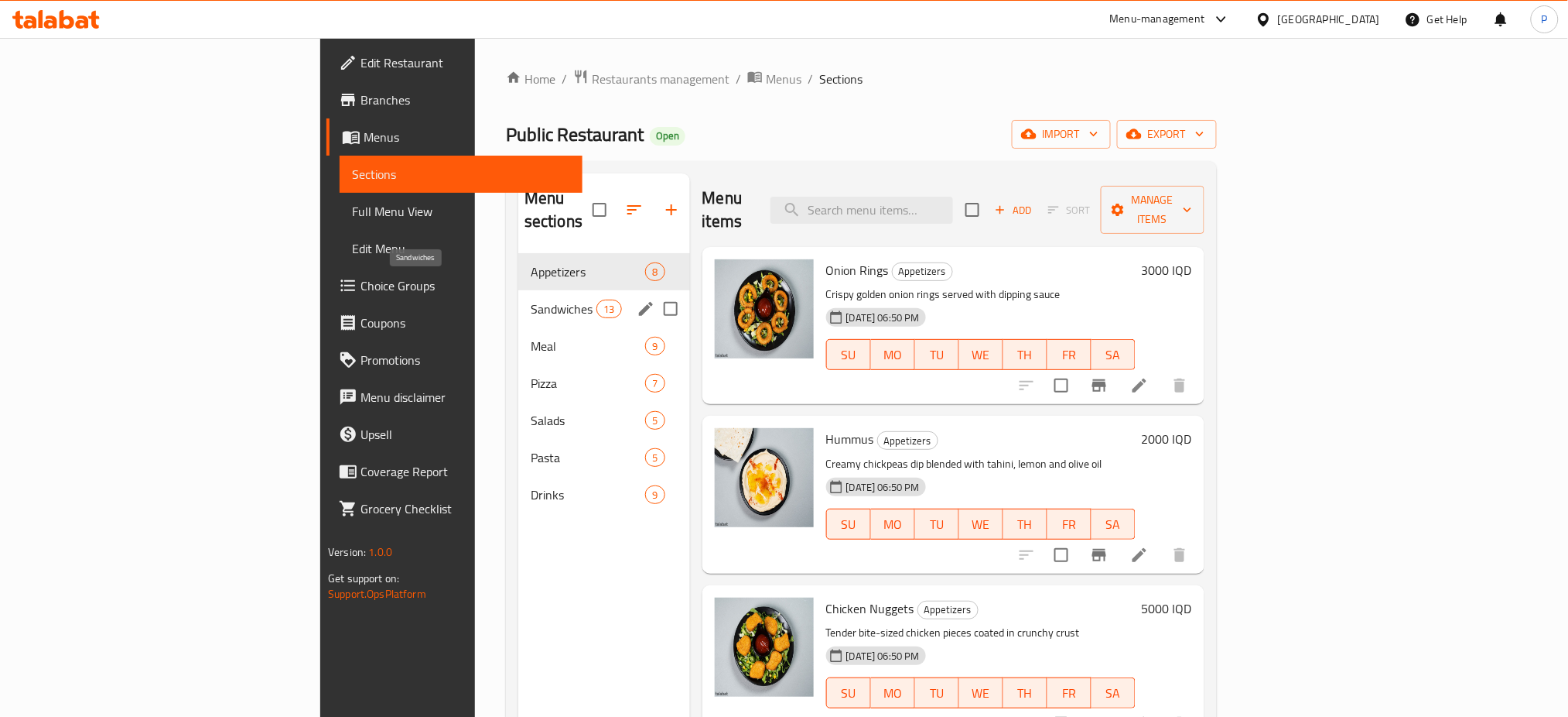
click at [531, 262] on span "Appetizers" at bounding box center [588, 272] width 115 height 19
click at [519, 301] on div "Sandwiches 13" at bounding box center [604, 309] width 172 height 37
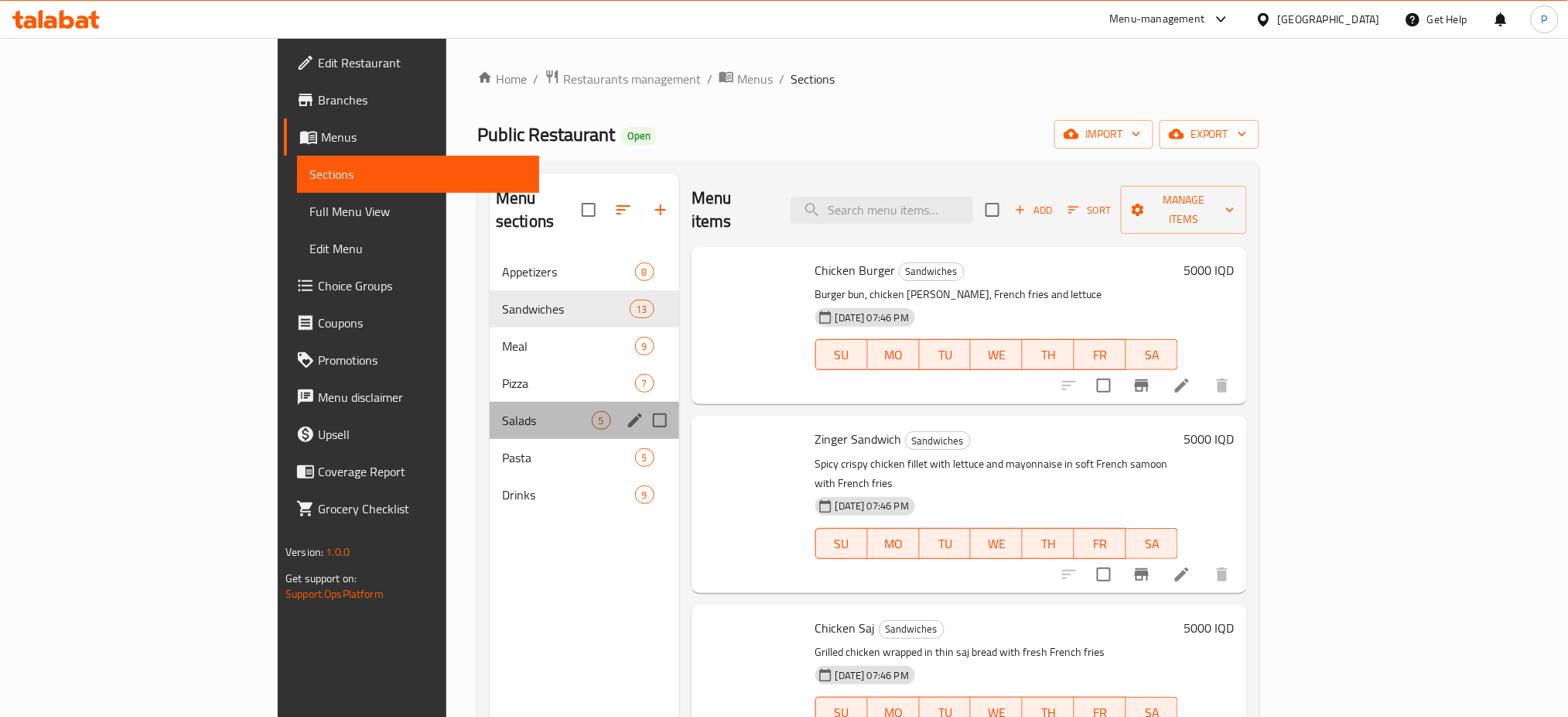
click at [490, 409] on div "Salads 5" at bounding box center [585, 420] width 190 height 37
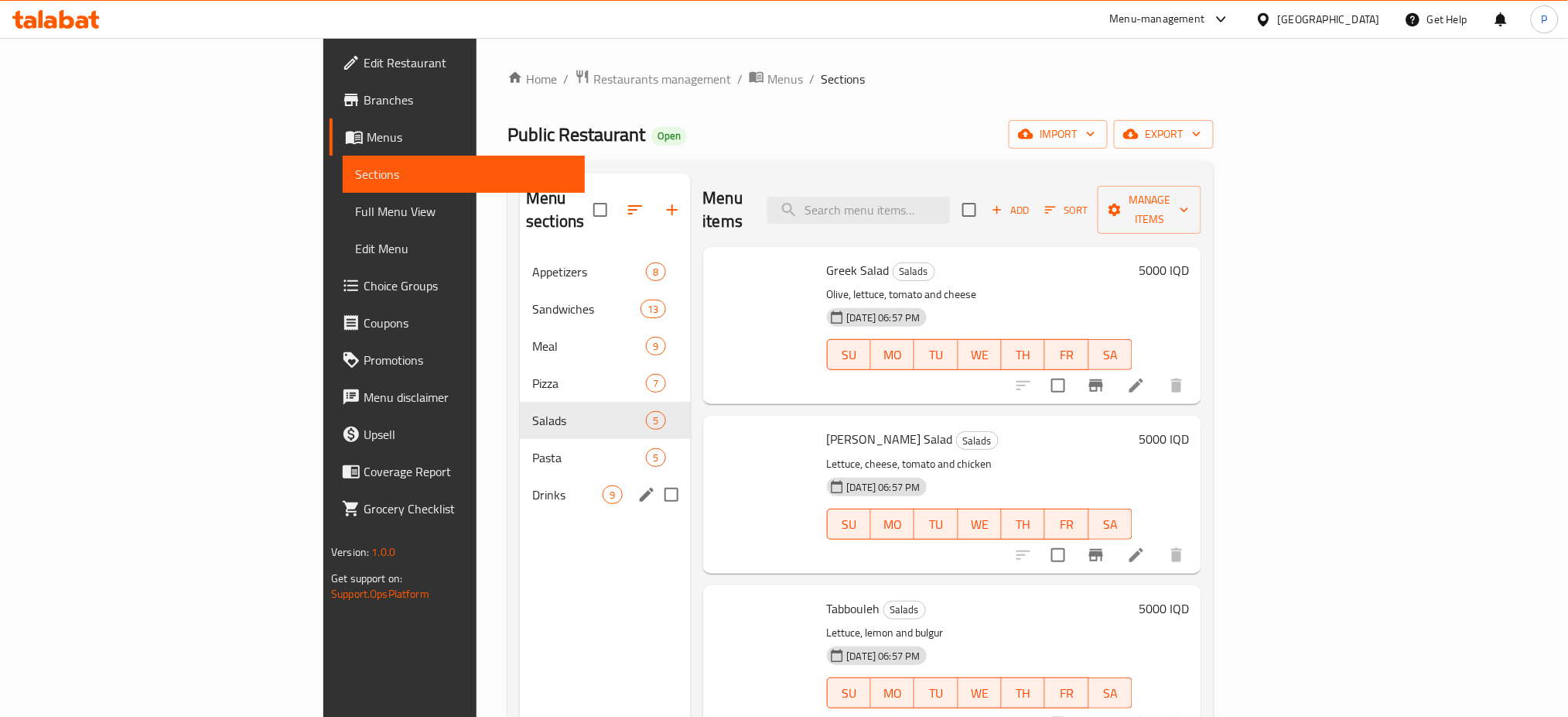
click at [533, 485] on span "Drinks" at bounding box center [568, 495] width 71 height 19
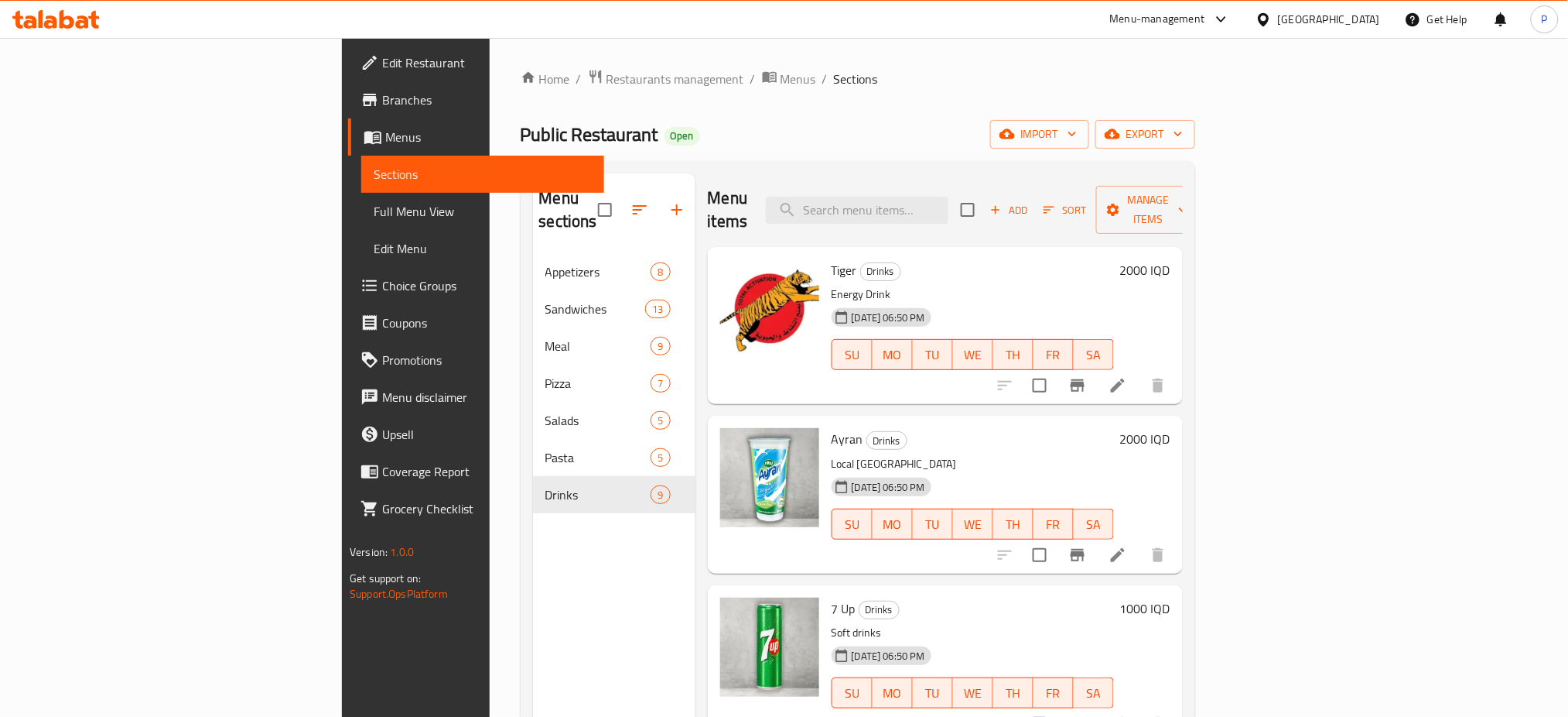
drag, startPoint x: 417, startPoint y: 78, endPoint x: 425, endPoint y: 96, distance: 19.7
click at [606, 77] on span "Restaurants management" at bounding box center [675, 79] width 138 height 19
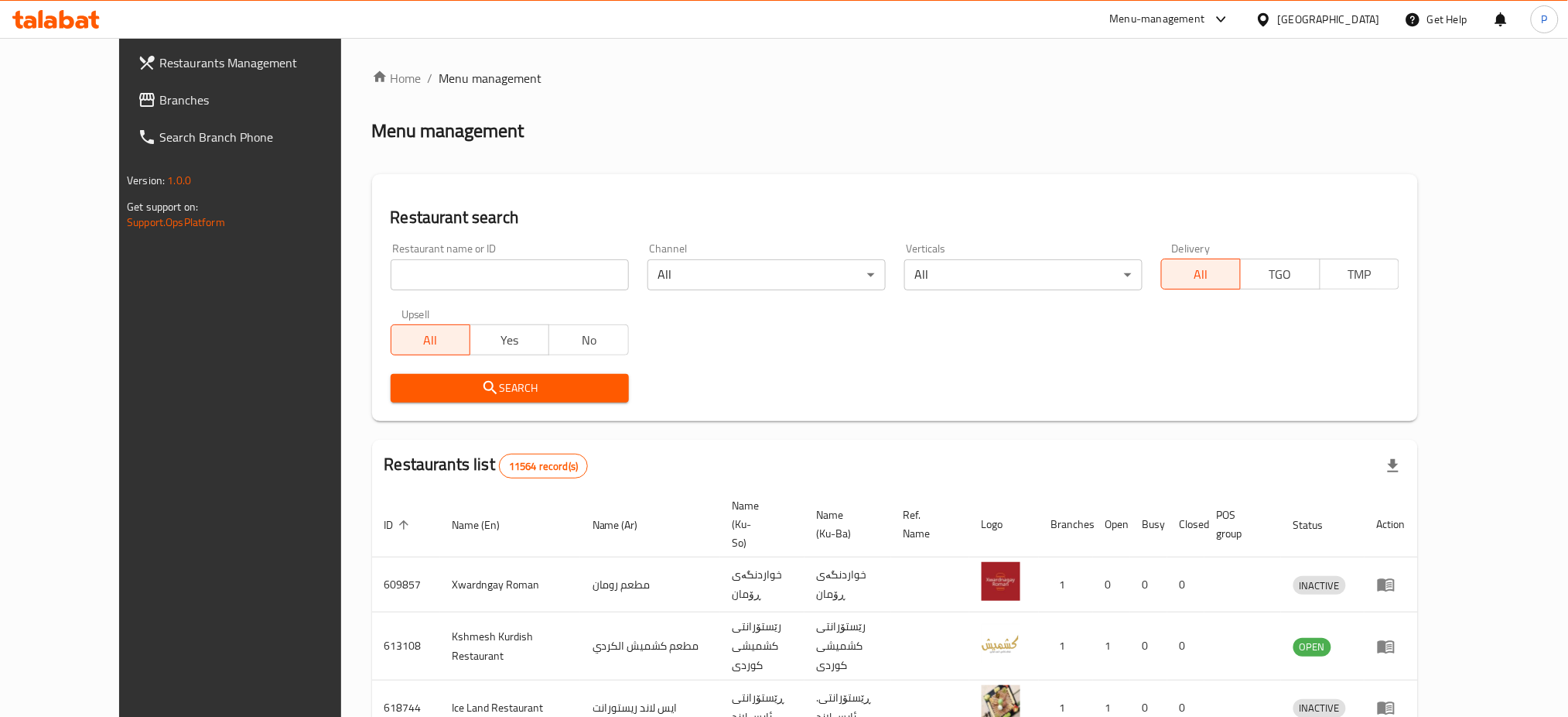
click at [497, 281] on input "search" at bounding box center [509, 274] width 238 height 31
paste input "Fet Food"
type input "Fet Food"
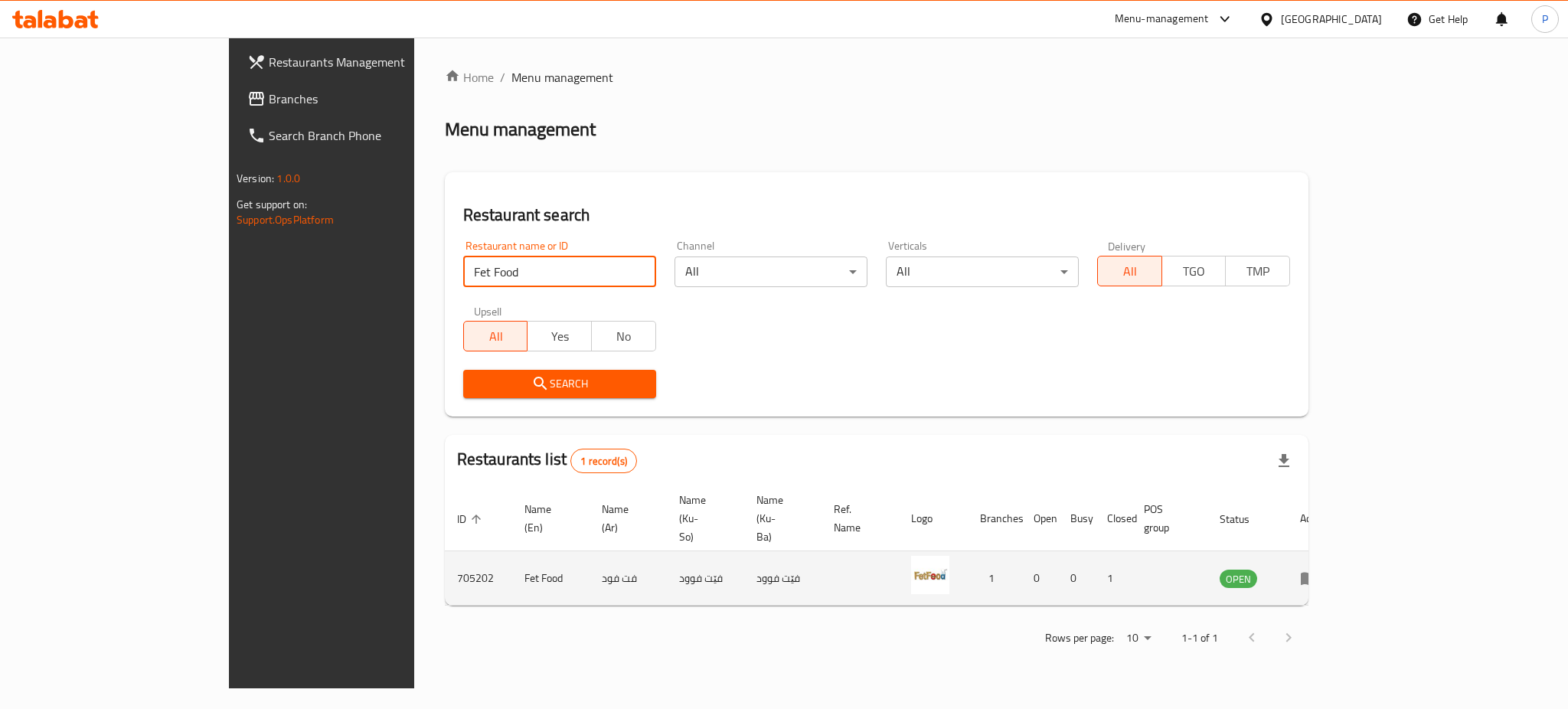
click at [1341, 564] on td "enhanced table" at bounding box center [1314, 577] width 52 height 54
click at [1318, 572] on icon "enhanced table" at bounding box center [1309, 578] width 17 height 13
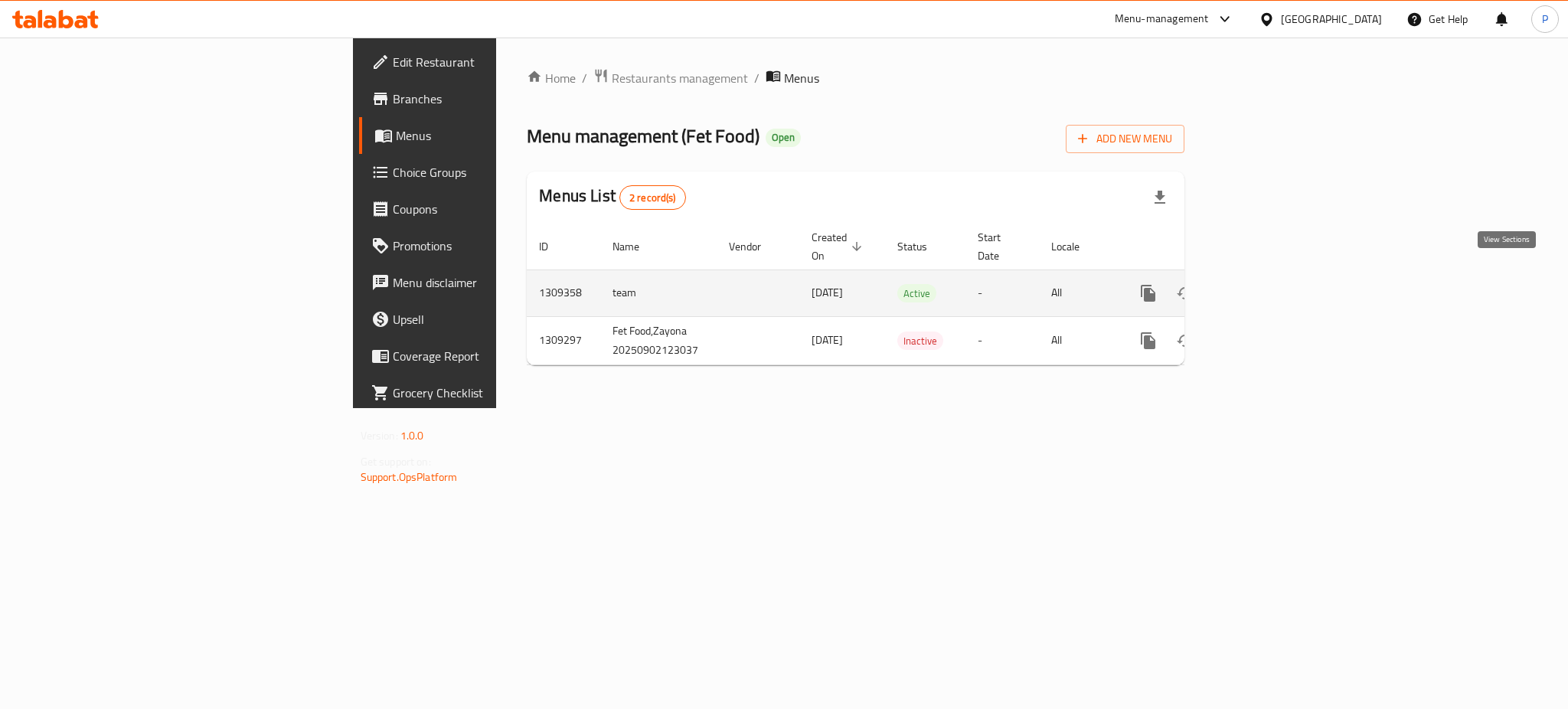
click at [1268, 284] on icon "enhanced table" at bounding box center [1259, 293] width 18 height 18
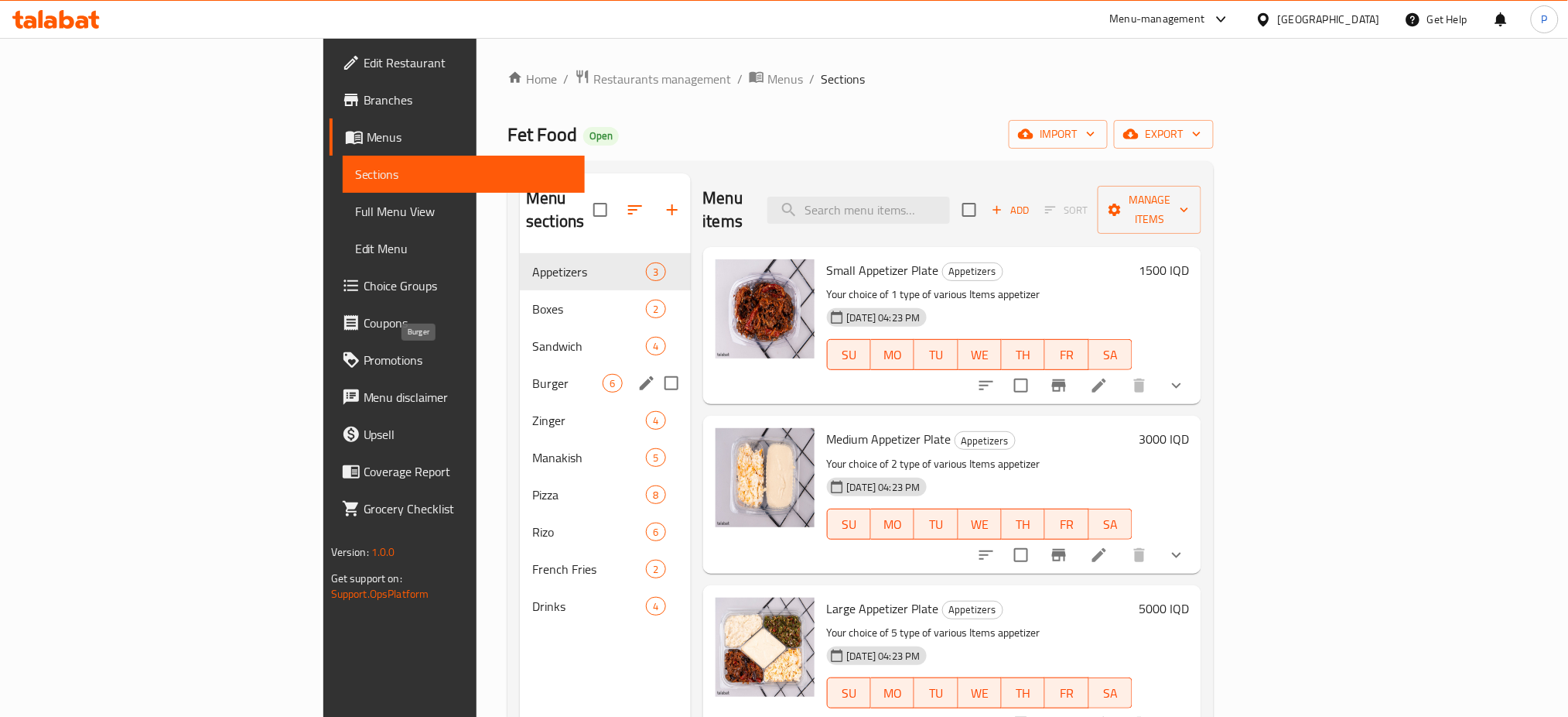
click at [520, 365] on div "Burger 6" at bounding box center [604, 383] width 170 height 37
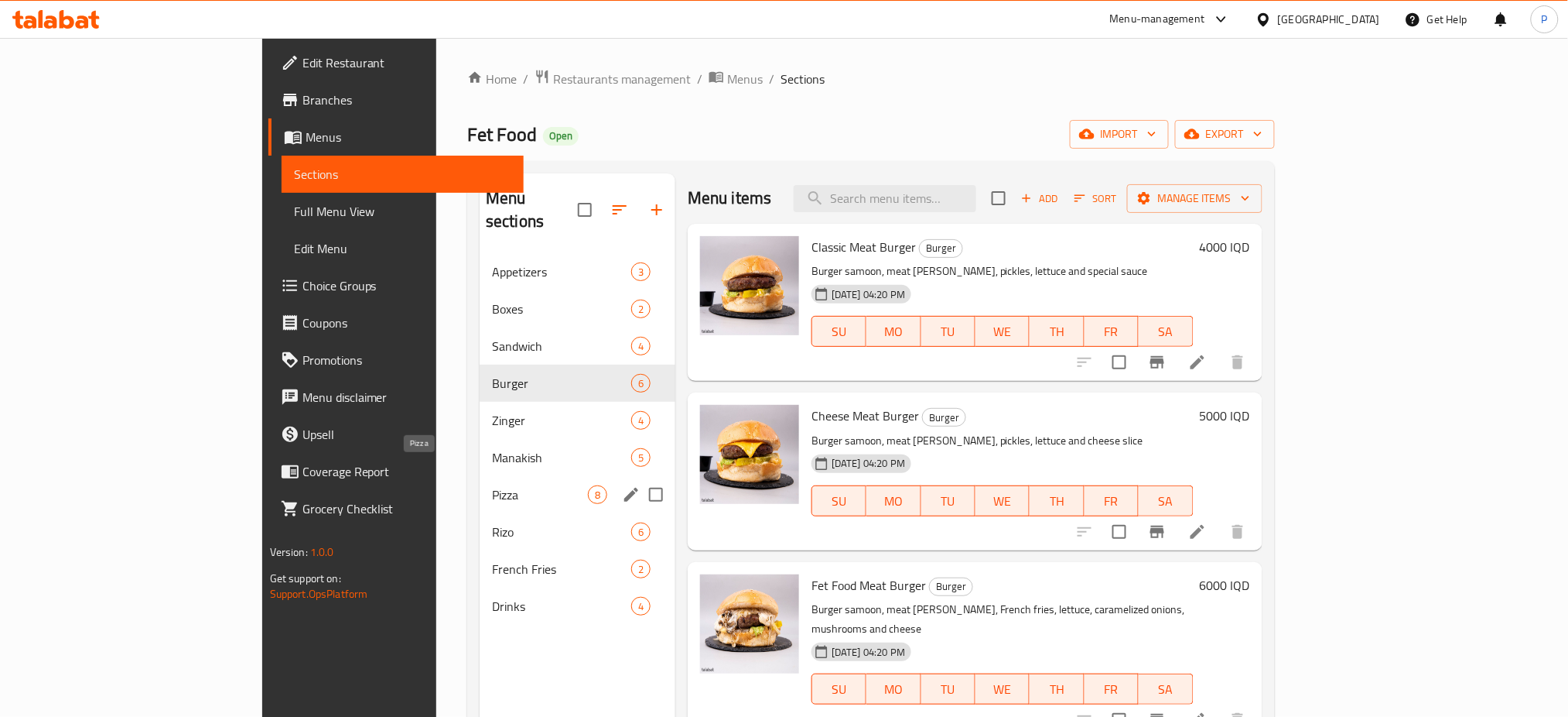
click at [492, 485] on span "Pizza" at bounding box center [539, 495] width 96 height 19
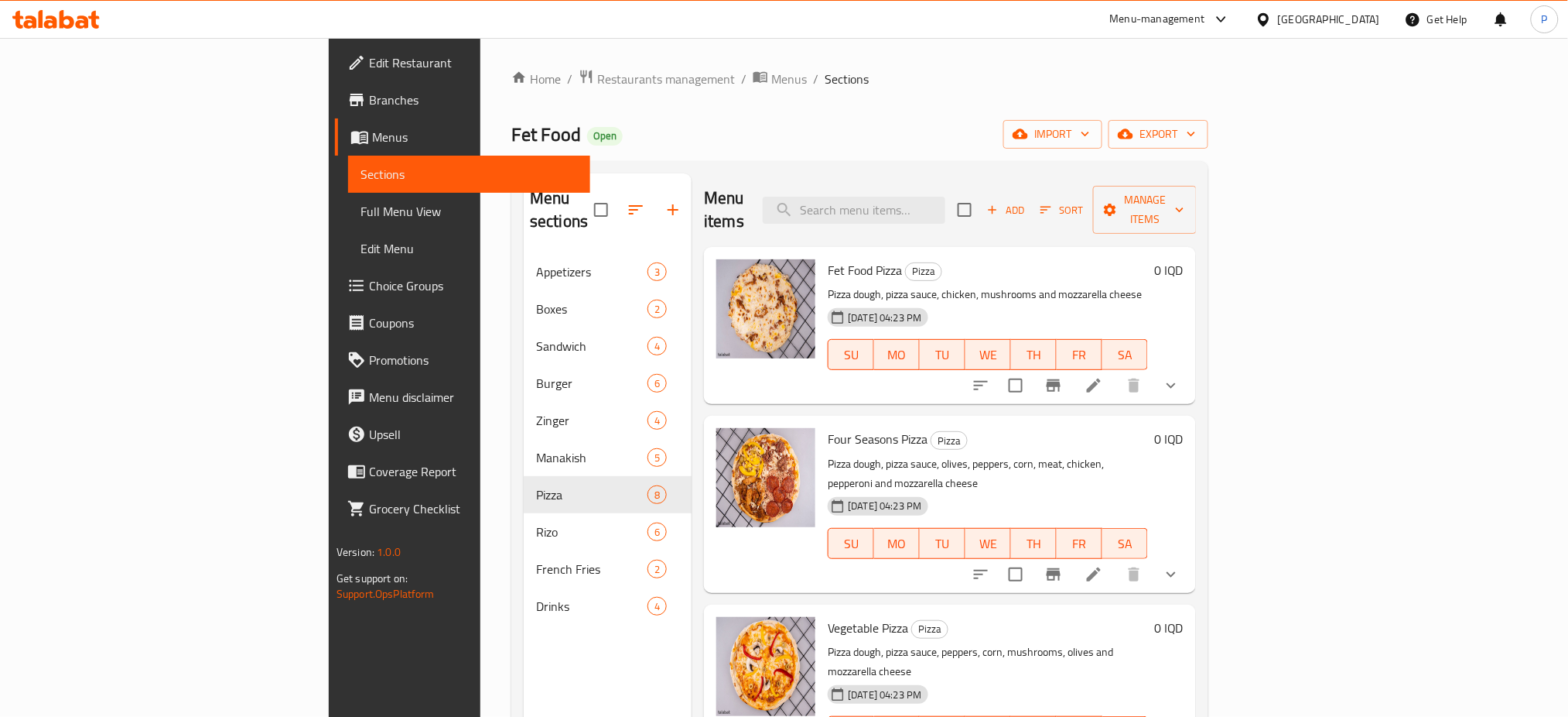
click at [597, 83] on span "Restaurants management" at bounding box center [665, 79] width 138 height 19
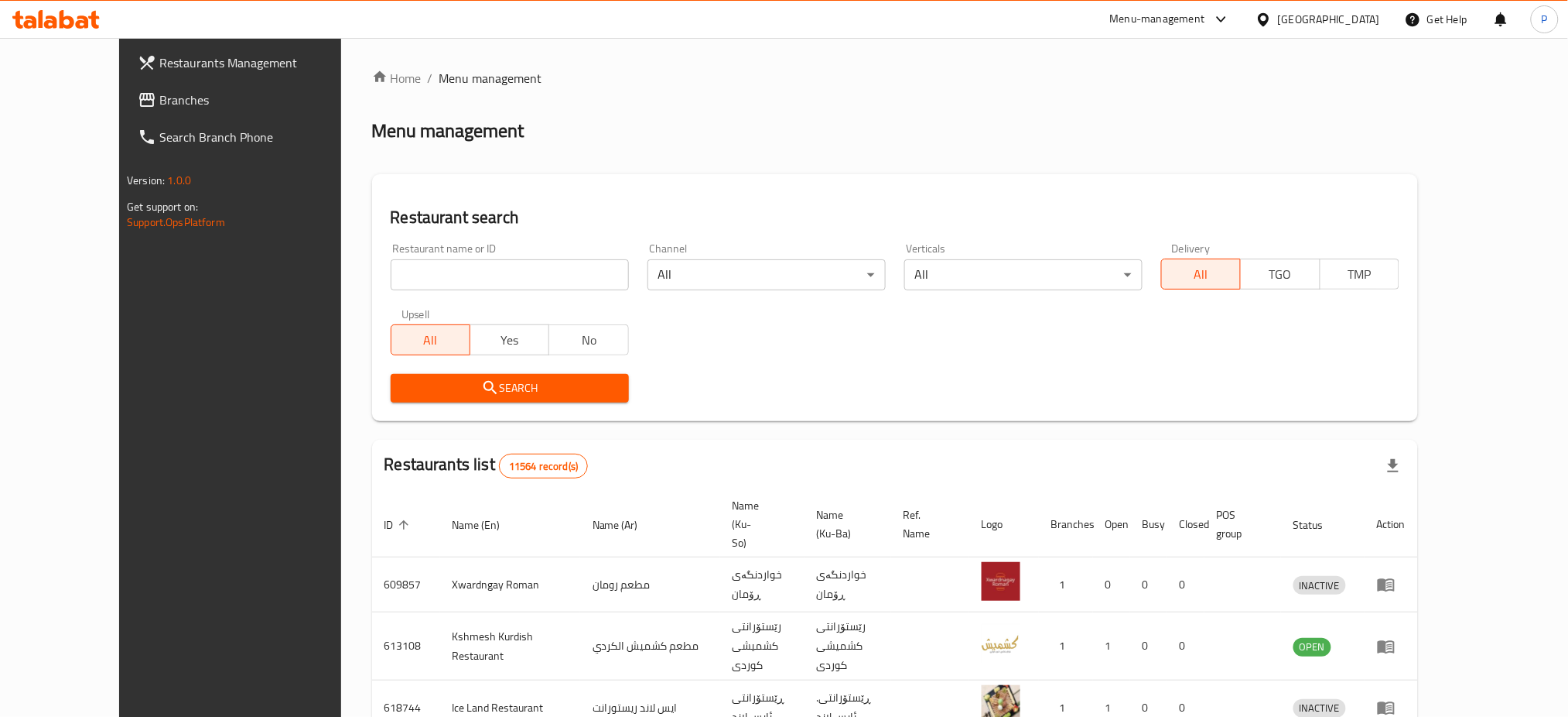
click at [468, 266] on input "search" at bounding box center [509, 274] width 238 height 31
paste input "Dr [PERSON_NAME]"
type input "Dr [PERSON_NAME]"
click button "Search" at bounding box center [509, 388] width 238 height 29
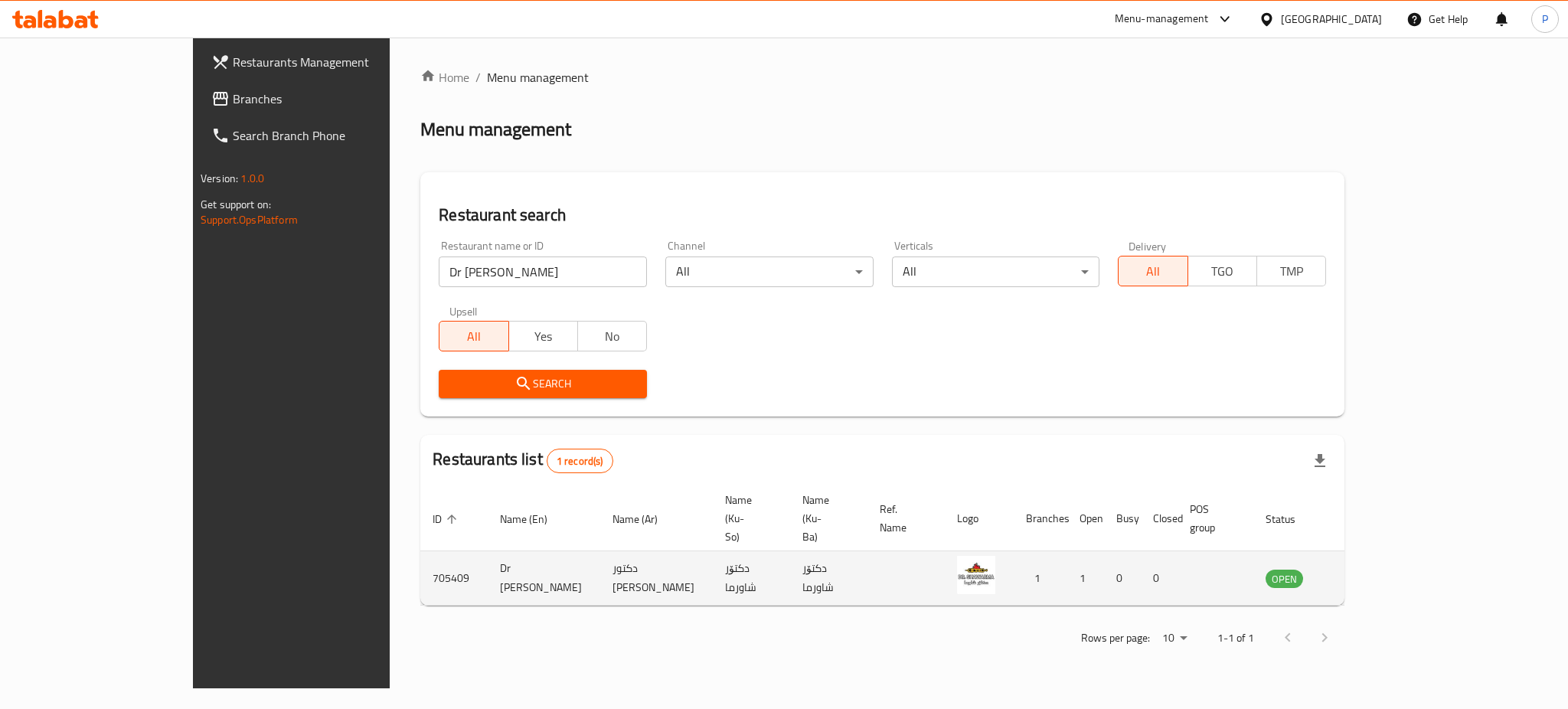
click at [1387, 559] on td "enhanced table" at bounding box center [1360, 577] width 52 height 54
click at [1375, 568] on link "enhanced table" at bounding box center [1360, 577] width 29 height 18
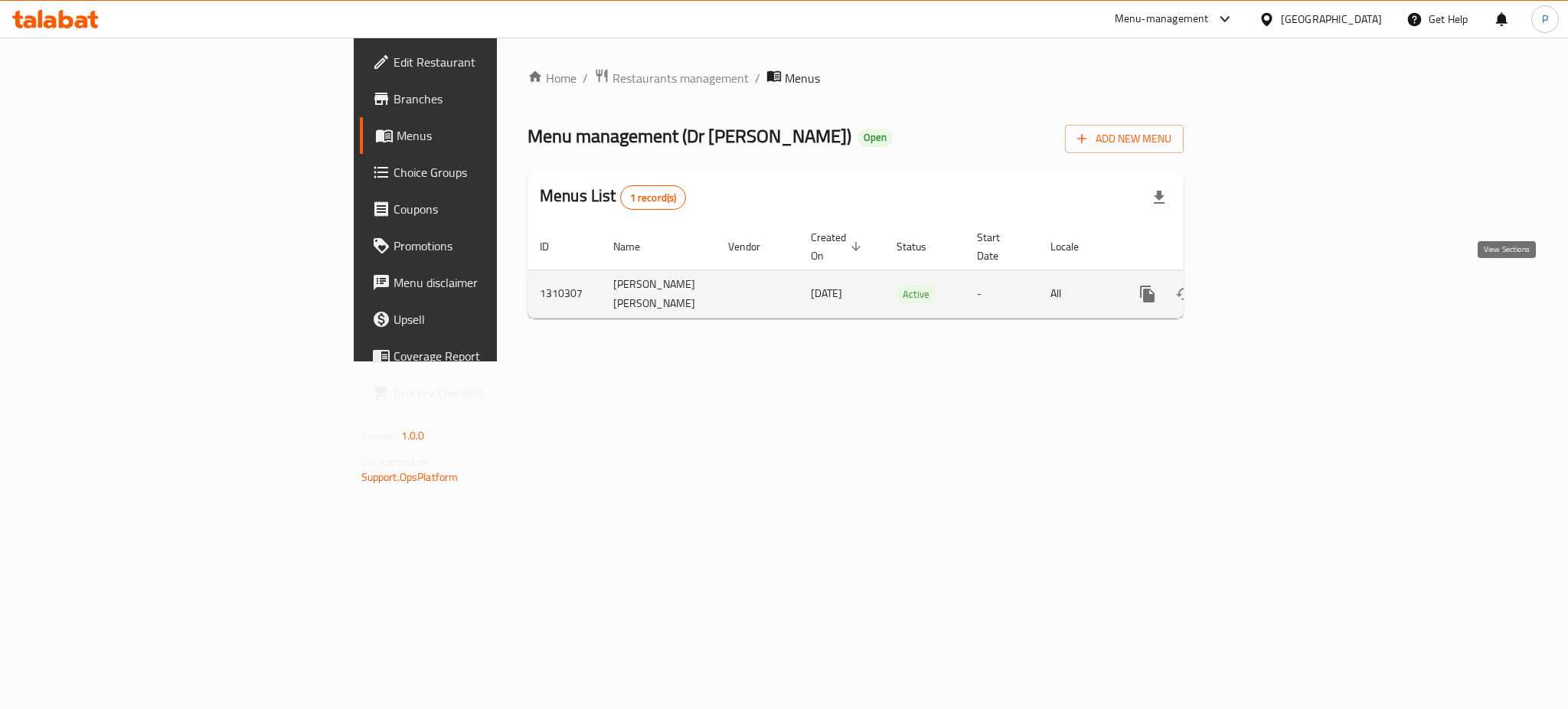
click at [1267, 285] on icon "enhanced table" at bounding box center [1258, 294] width 18 height 18
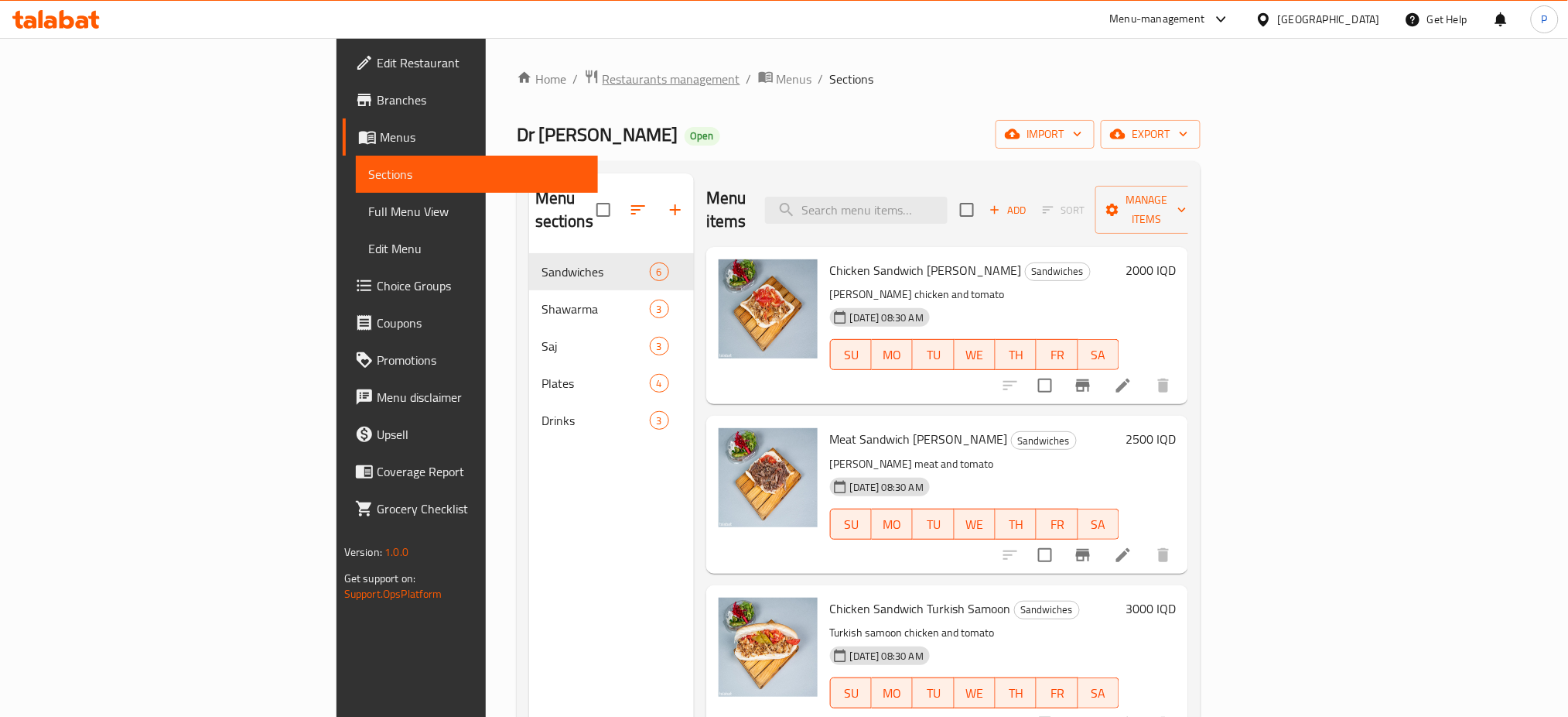
click at [602, 85] on span "Restaurants management" at bounding box center [671, 79] width 138 height 19
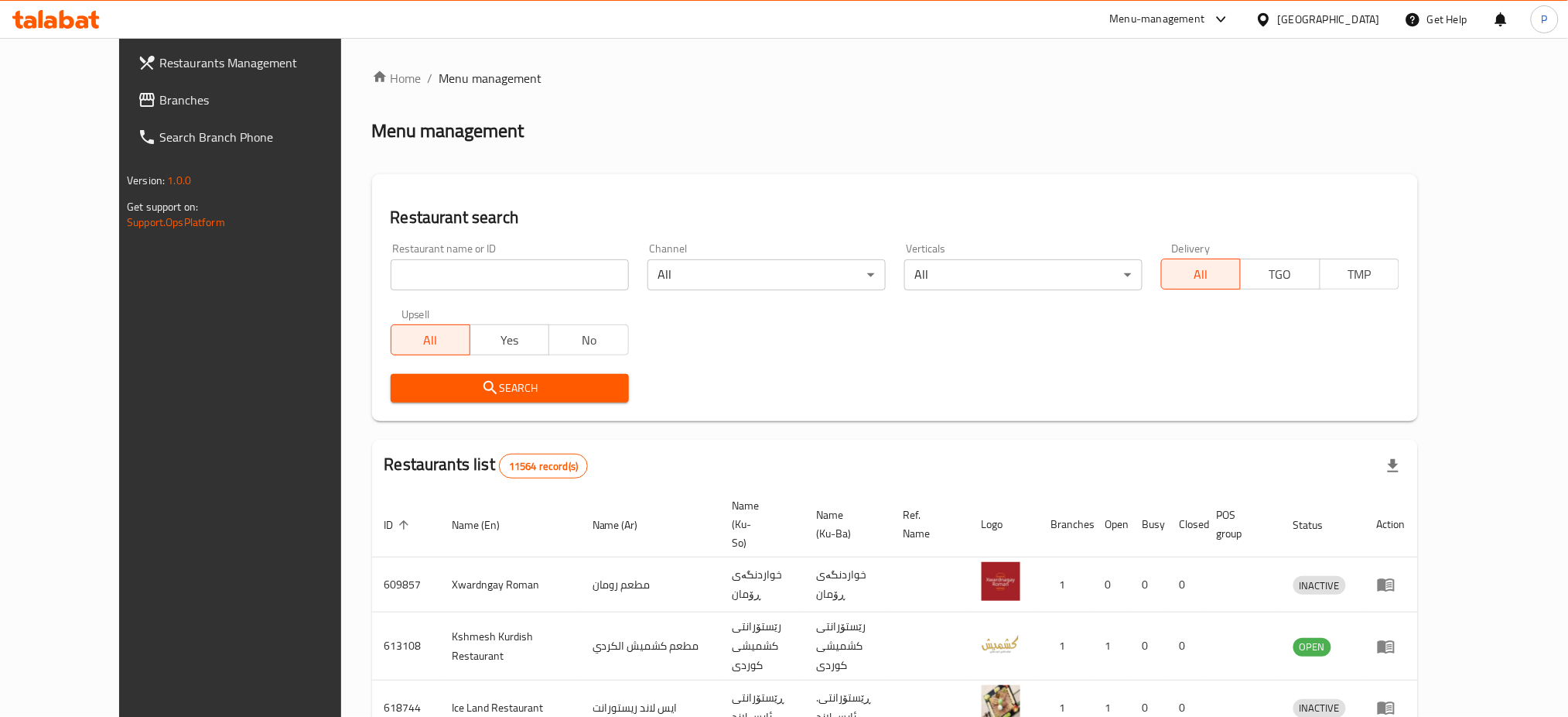
click at [422, 283] on input "search" at bounding box center [509, 274] width 238 height 31
paste input "[PERSON_NAME]([PERSON_NAME])"
drag, startPoint x: 400, startPoint y: 276, endPoint x: 525, endPoint y: 274, distance: 125.0
click at [511, 269] on input "[PERSON_NAME]([PERSON_NAME])" at bounding box center [509, 274] width 238 height 31
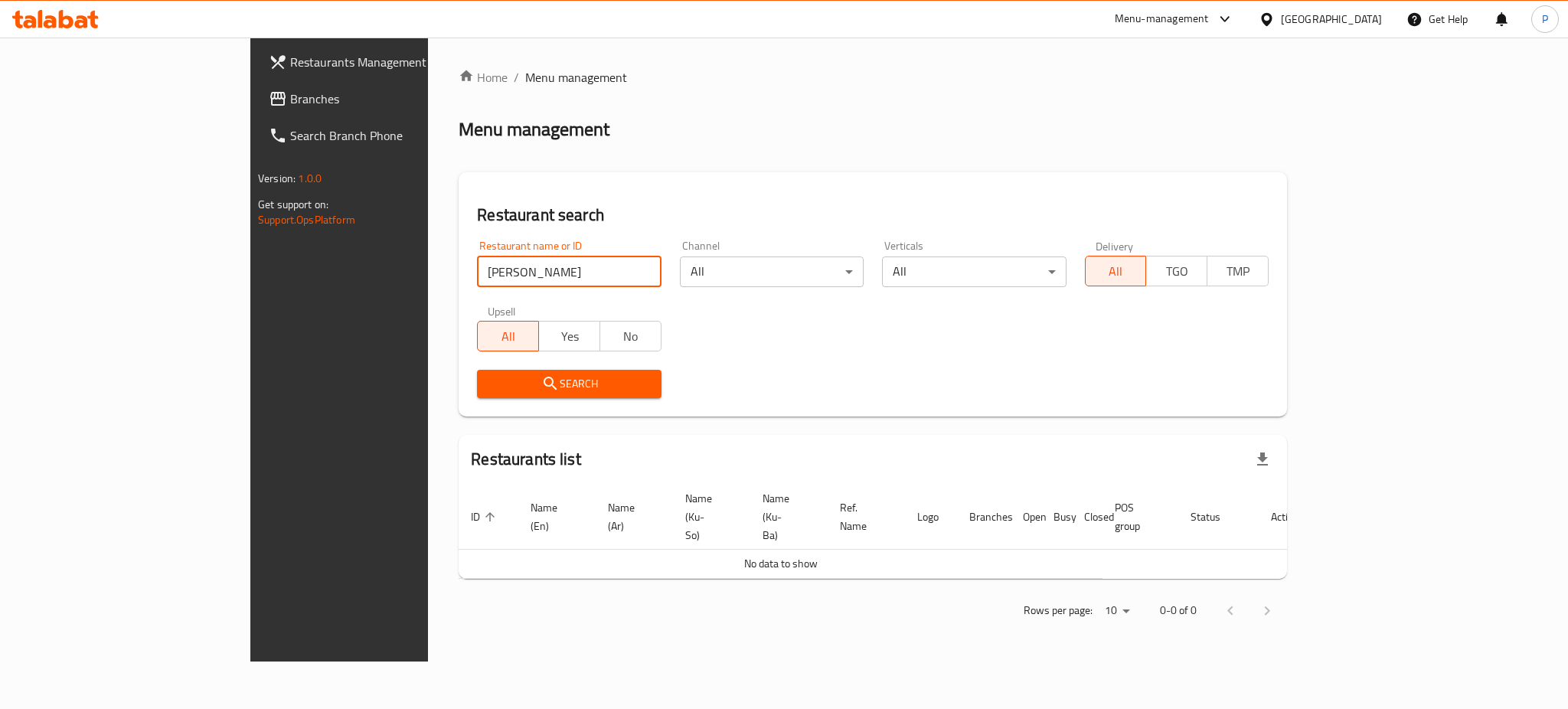
click at [477, 276] on input "[PERSON_NAME]" at bounding box center [569, 271] width 184 height 30
click button "Search" at bounding box center [569, 383] width 184 height 29
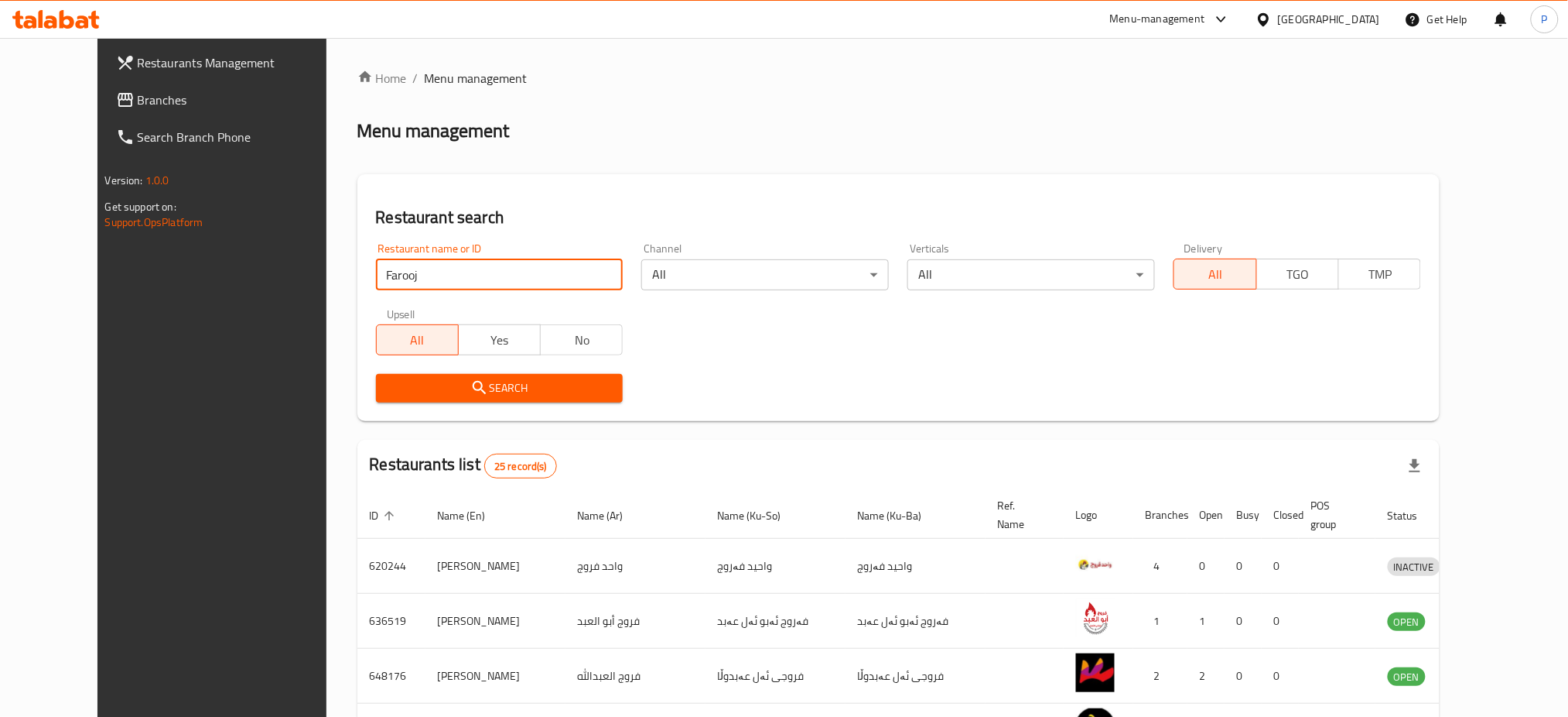
click at [429, 257] on div "Restaurant name or ID Farooj Restaurant name or ID" at bounding box center [499, 266] width 247 height 47
click at [428, 257] on div "Restaurant name or ID Farooj Restaurant name or ID" at bounding box center [499, 266] width 247 height 47
click at [433, 265] on input "Farooj" at bounding box center [499, 274] width 247 height 31
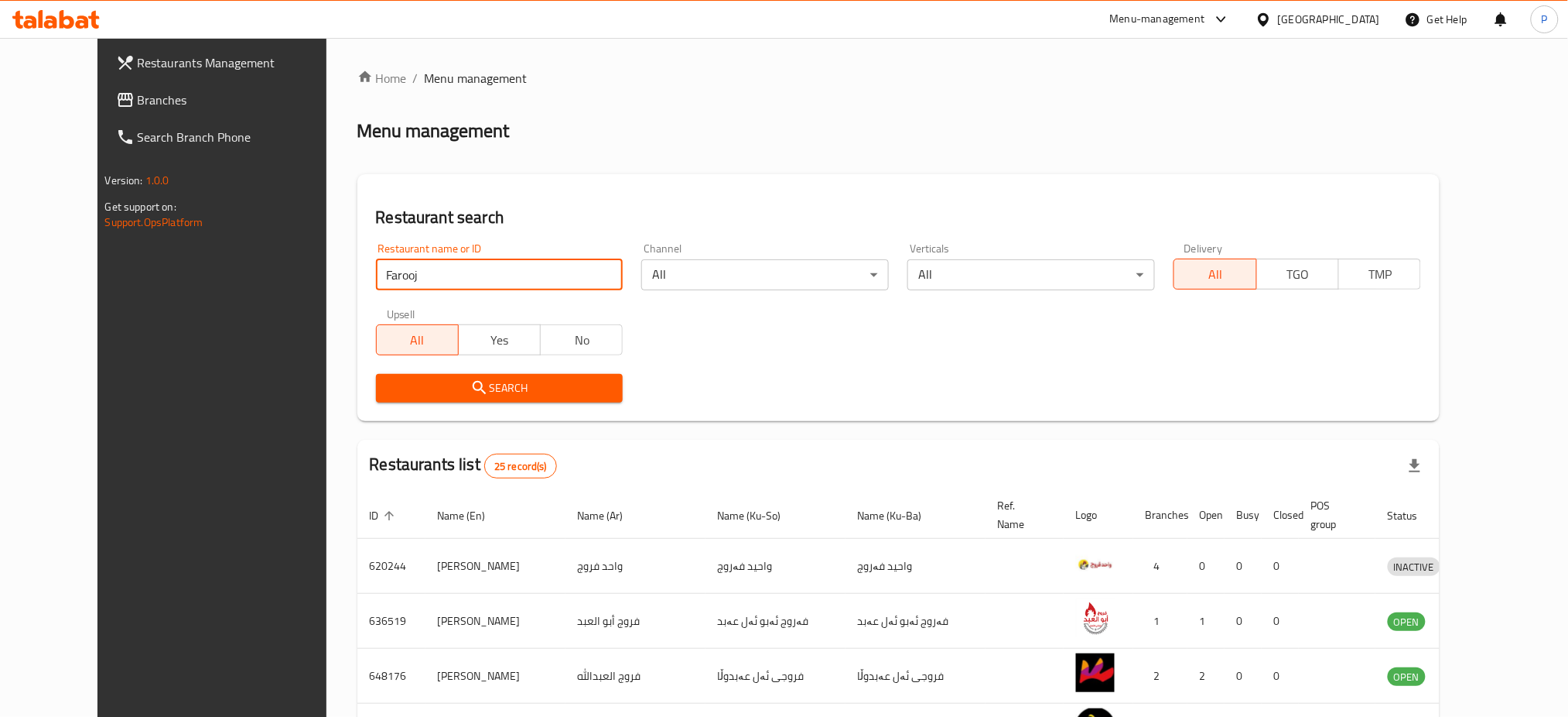
paste input "Baghdad Palm Bakeries"
click at [433, 265] on input "FaroojBaghdad Palm Bakeries" at bounding box center [499, 274] width 247 height 31
paste input "search"
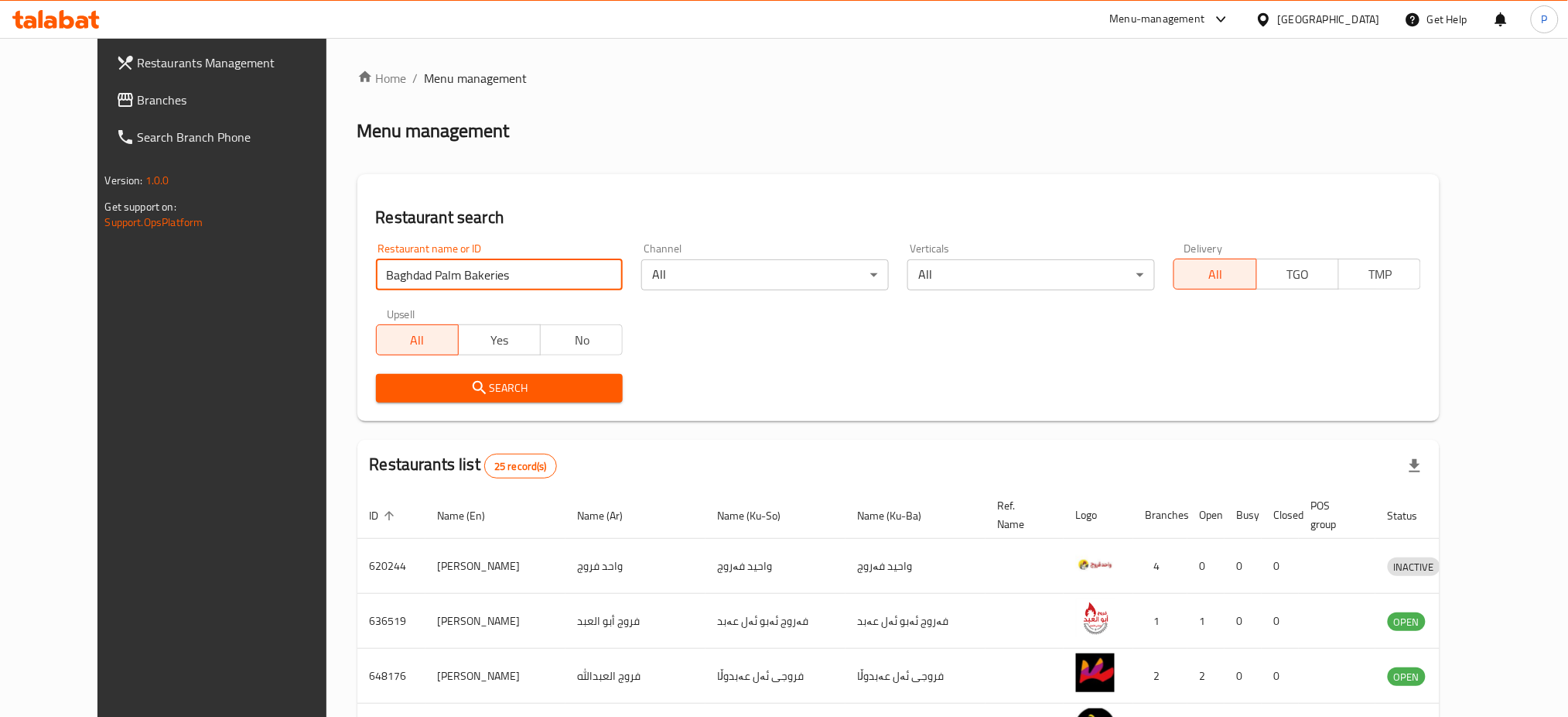
type input "Baghdad Palm Bakeries"
click button "Search" at bounding box center [499, 388] width 247 height 29
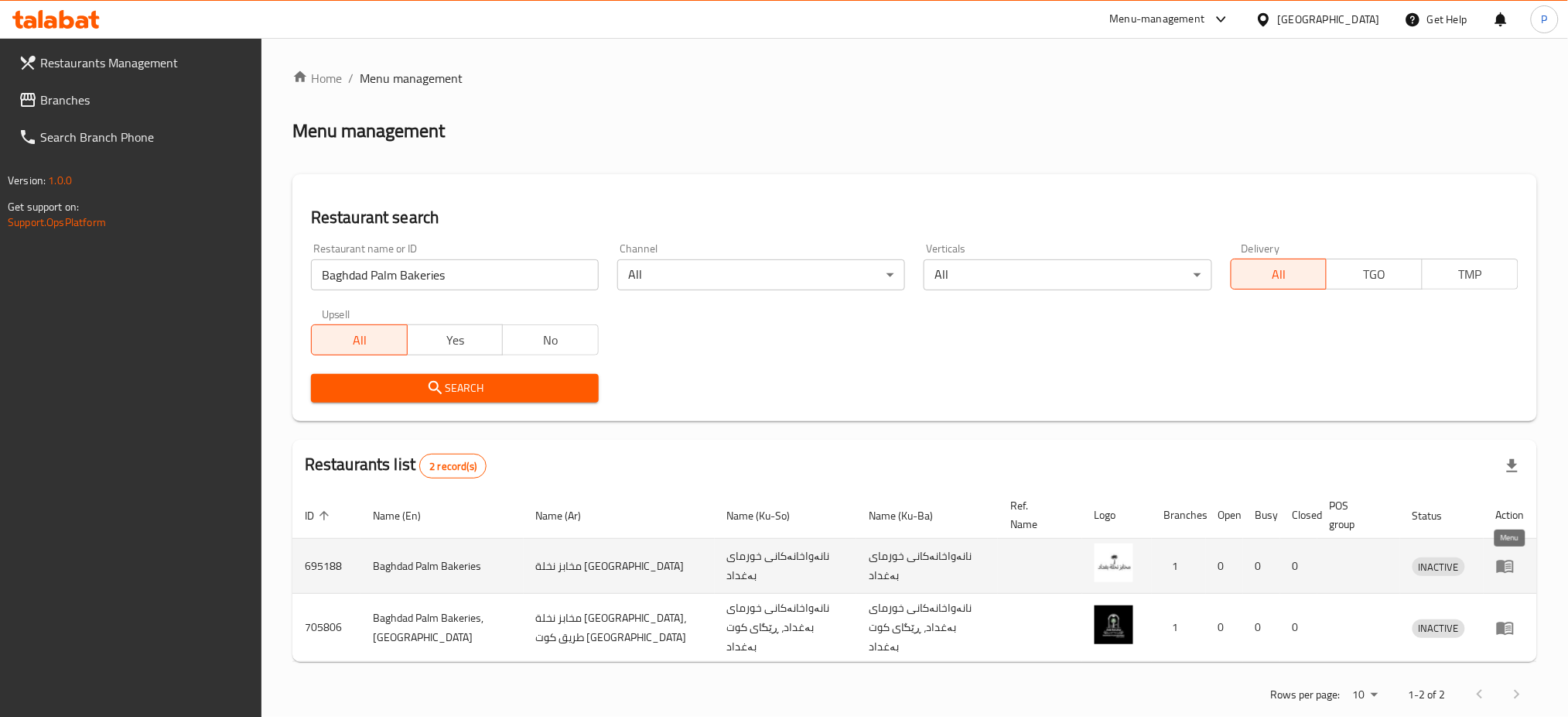
click at [1484, 566] on icon "enhanced table" at bounding box center [1505, 566] width 17 height 13
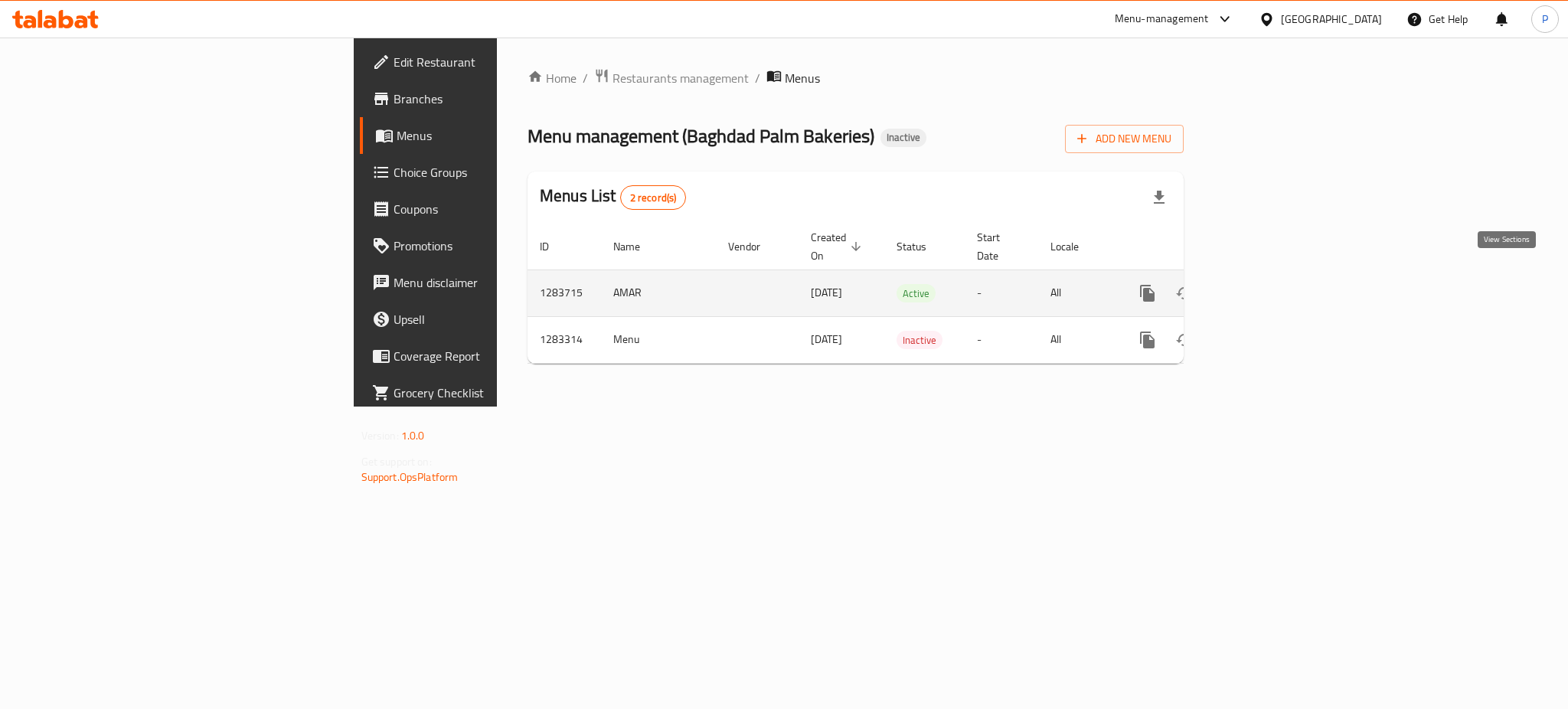
click at [1267, 284] on icon "enhanced table" at bounding box center [1258, 293] width 18 height 18
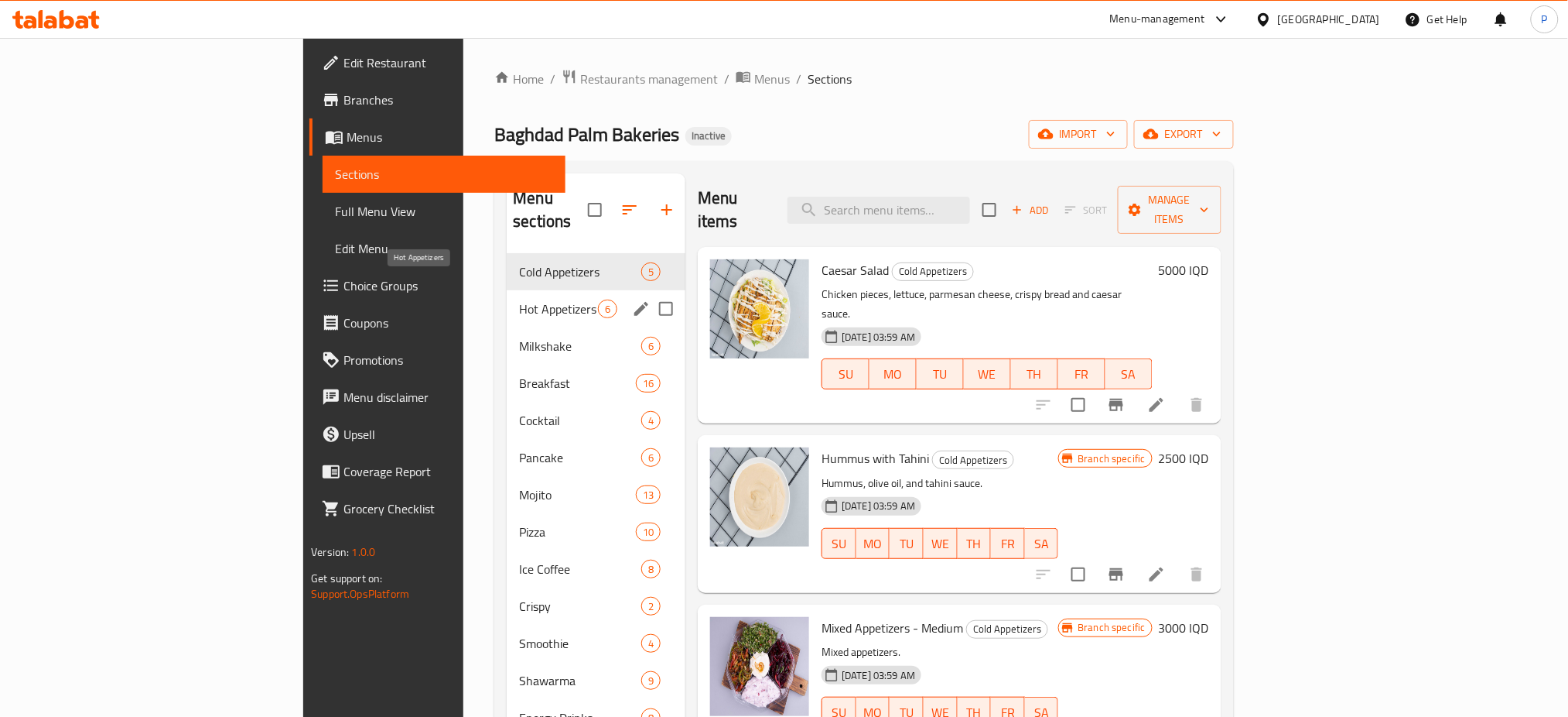
click at [519, 299] on span "Hot Appetizers" at bounding box center [558, 309] width 79 height 19
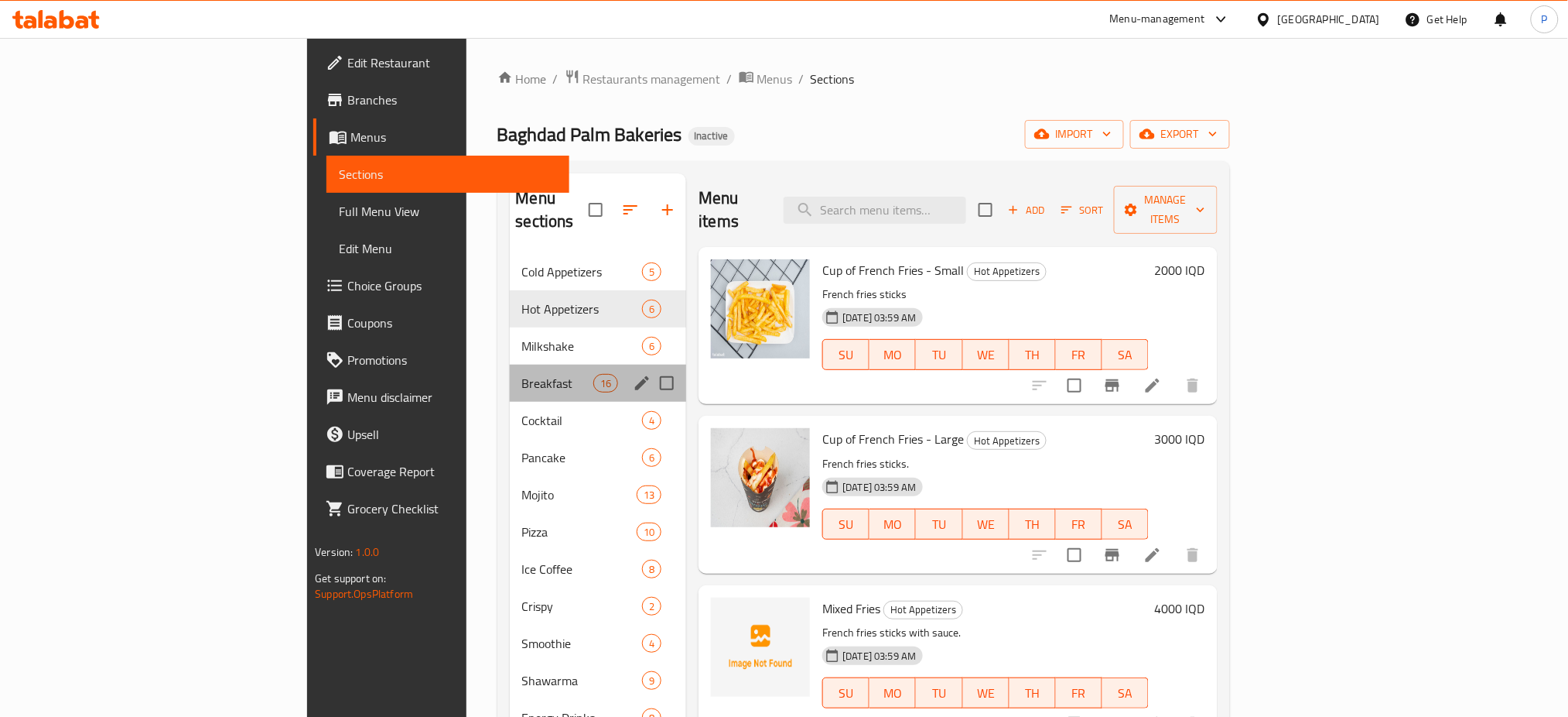
click at [509, 377] on div "Breakfast 16" at bounding box center [598, 383] width 178 height 37
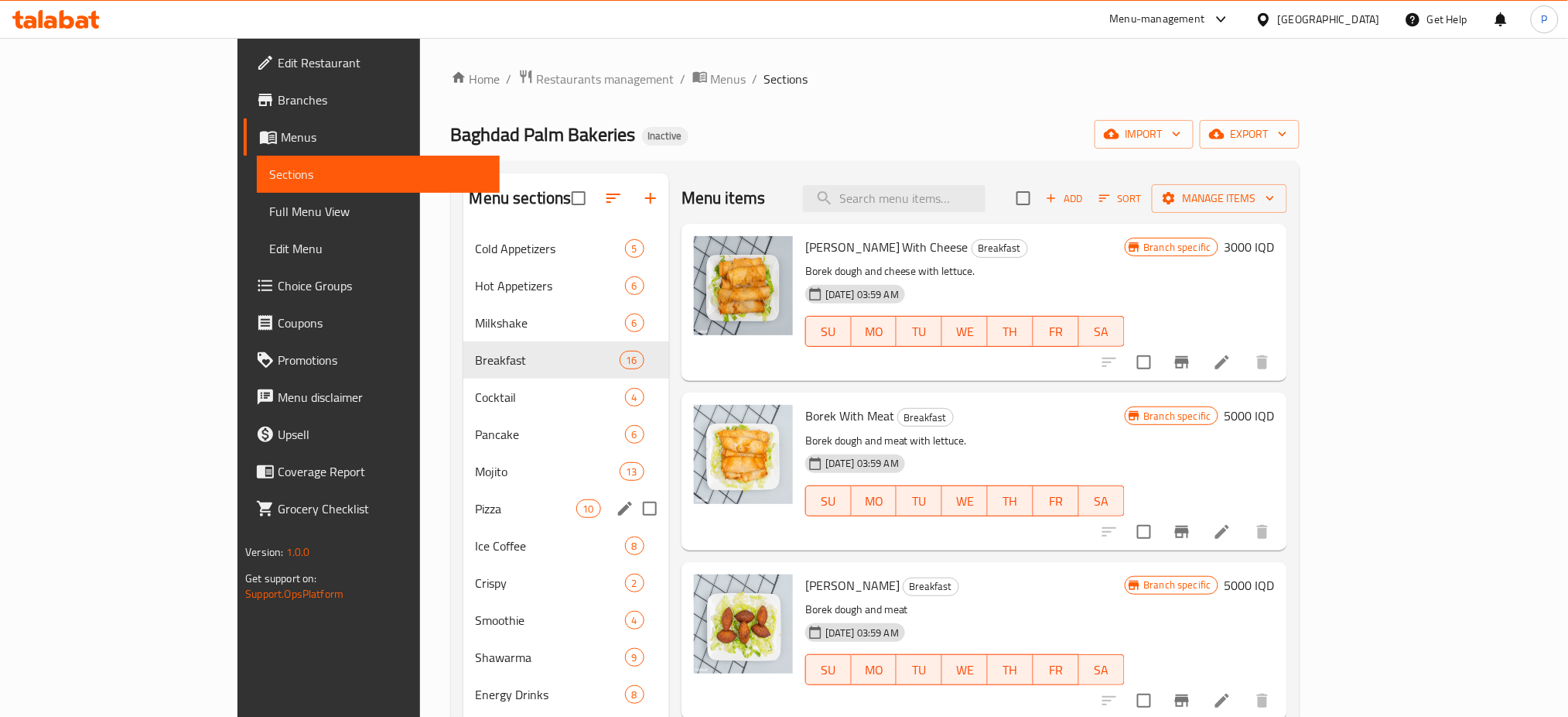
click at [463, 526] on div "Pizza 10" at bounding box center [565, 509] width 205 height 37
